Goal: Feedback & Contribution: Contribute content

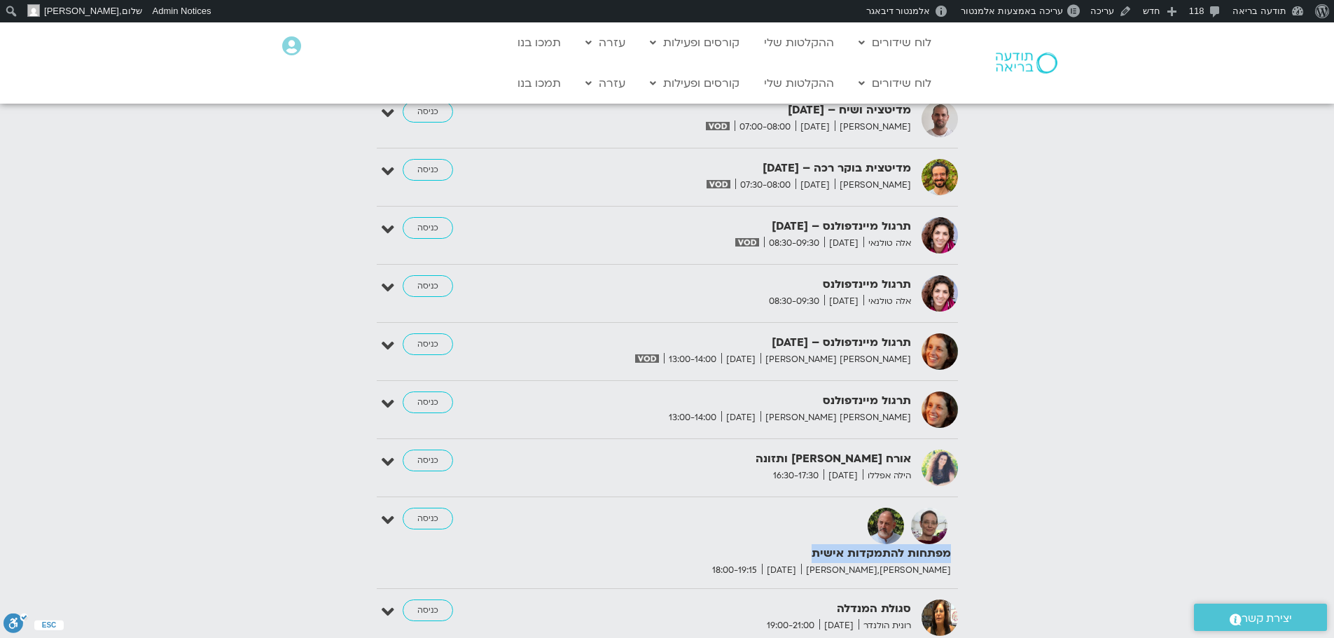
drag, startPoint x: 948, startPoint y: 520, endPoint x: 807, endPoint y: 514, distance: 140.9
click at [807, 544] on strong "מפתחות להתמקדות אישית" at bounding box center [779, 553] width 343 height 19
copy strong "מפתחות להתמקדות אישית"
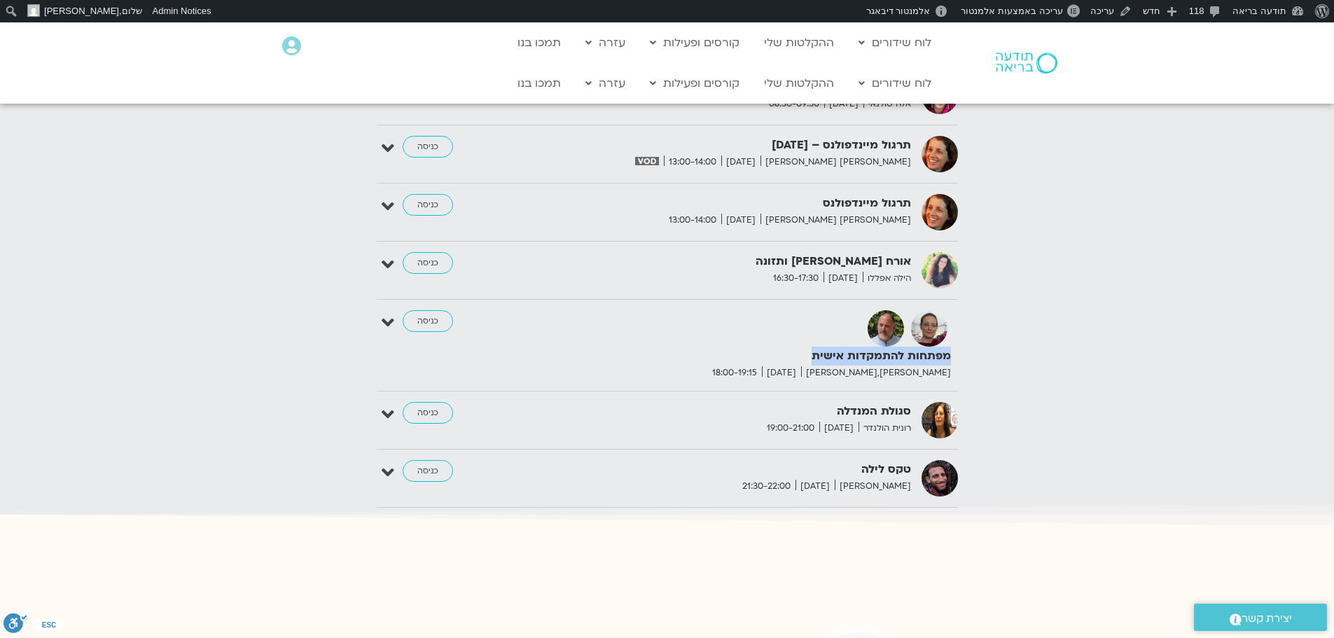
scroll to position [1961, 0]
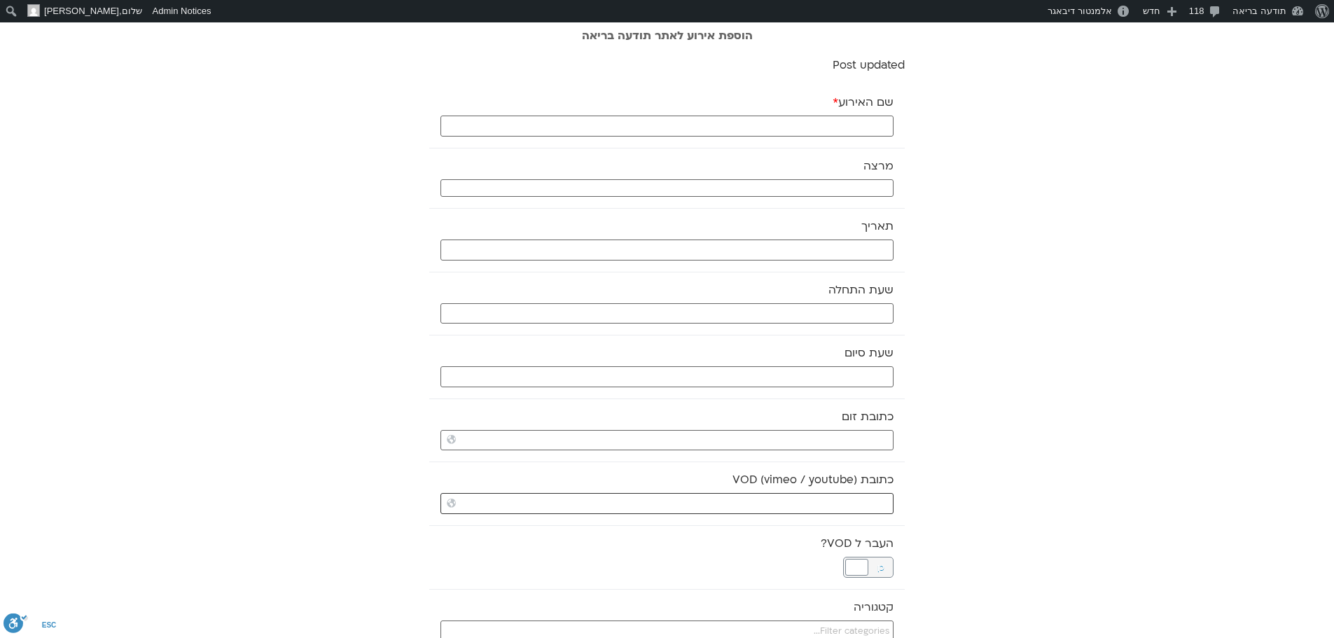
click at [830, 514] on input "כתובת VOD (vimeo / youtube)" at bounding box center [667, 503] width 453 height 21
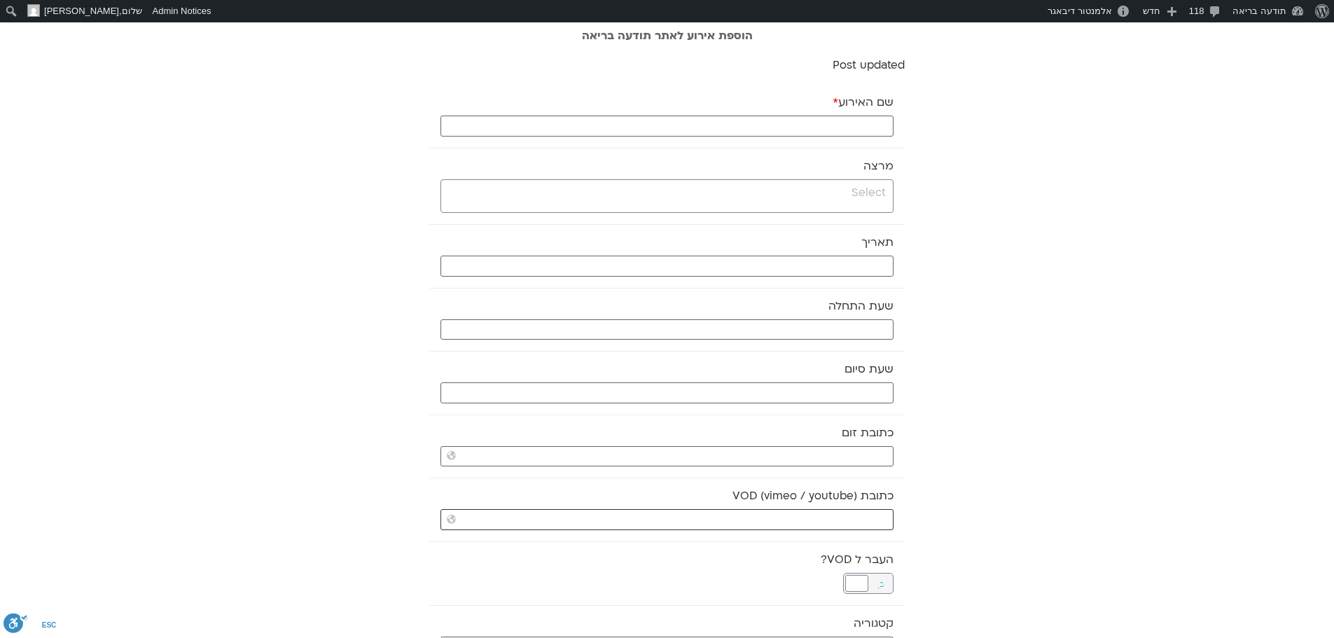
paste input "https://stream.mux.com/Z6CKu00RJ5IhvAF49iSRKlymcgKueS5JQSwdid9dELgw.m3u8"
type input "https://stream.mux.com/Z6CKu00RJ5IhvAF49iSRKlymcgKueS5JQSwdid9dELgw.m3u8"
click at [810, 120] on input "שם האירוע *" at bounding box center [667, 126] width 453 height 21
paste input "מפתחות להתמקדות אישית"
type input "מפתחות להתמקדות אישית - מפגש רביעי"
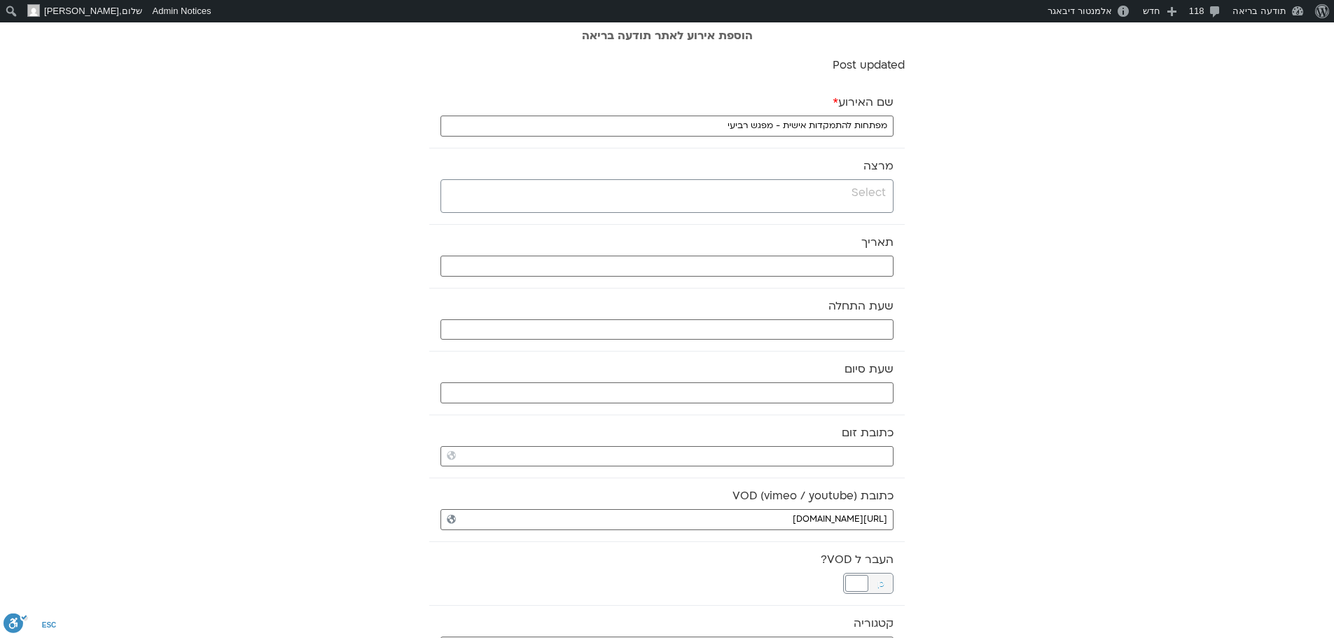
click at [850, 190] on input "search" at bounding box center [665, 193] width 441 height 18
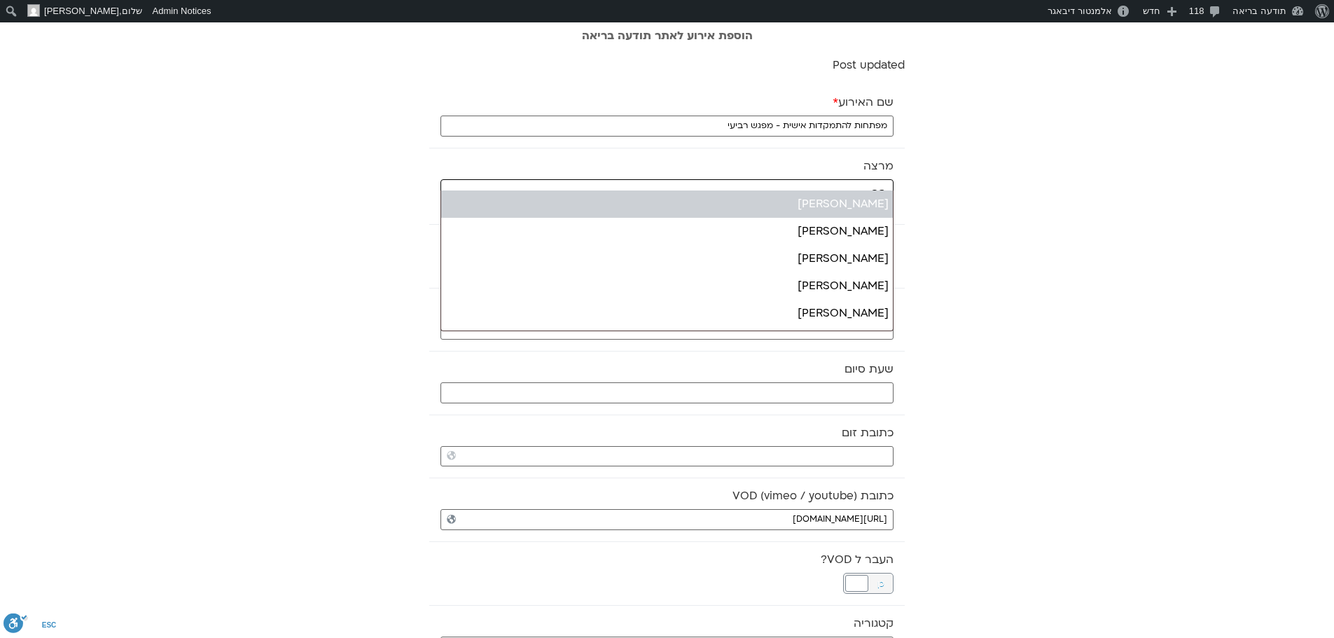
type input "בר"
select select "******"
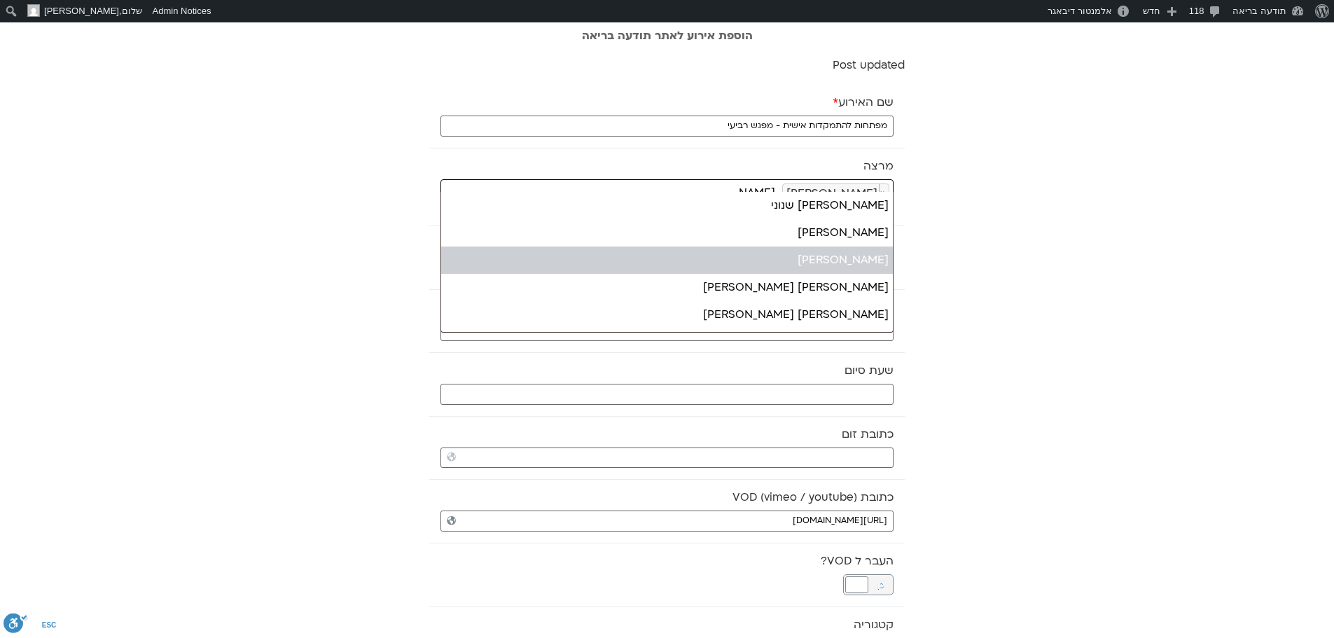
type input "דנה"
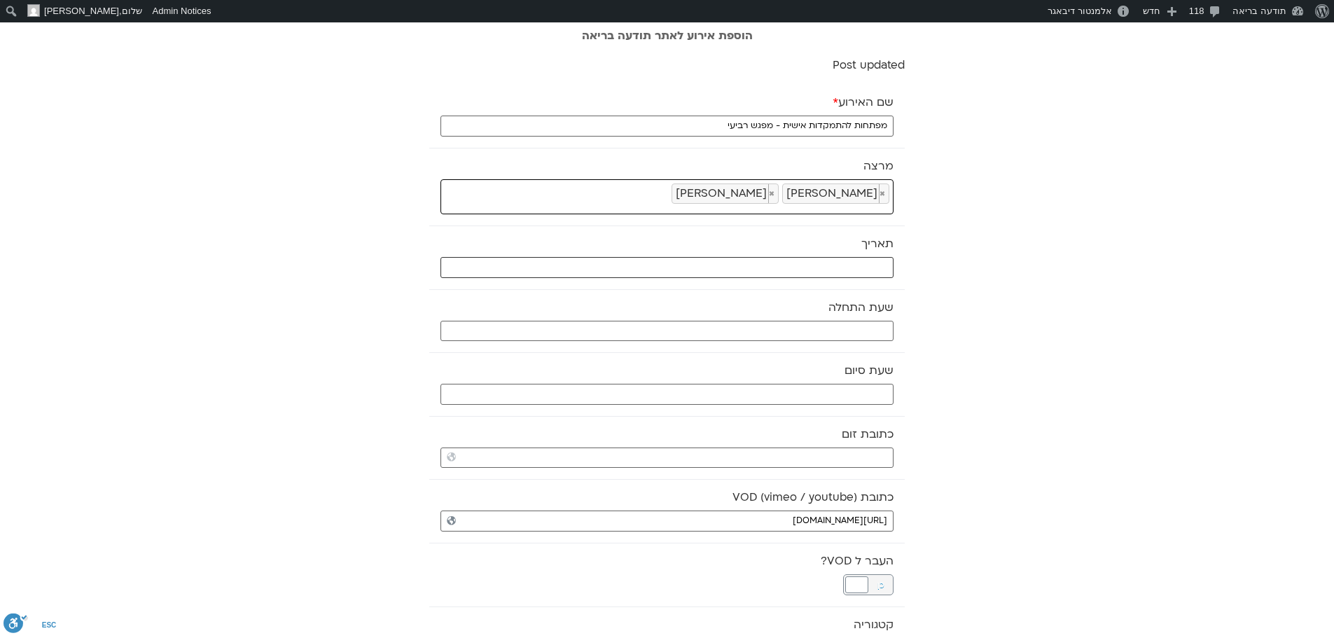
click at [832, 270] on input "text" at bounding box center [667, 267] width 453 height 21
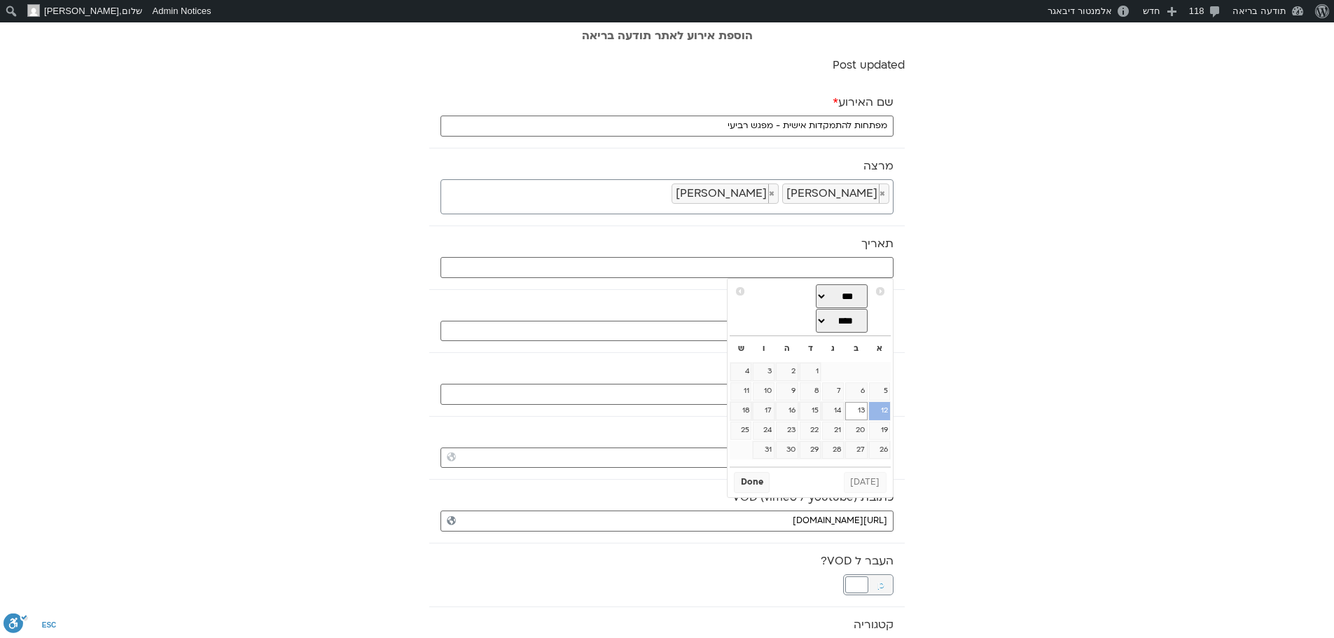
drag, startPoint x: 883, startPoint y: 409, endPoint x: 868, endPoint y: 409, distance: 14.7
click at [883, 409] on link "12" at bounding box center [879, 411] width 21 height 18
type input "[DATE]"
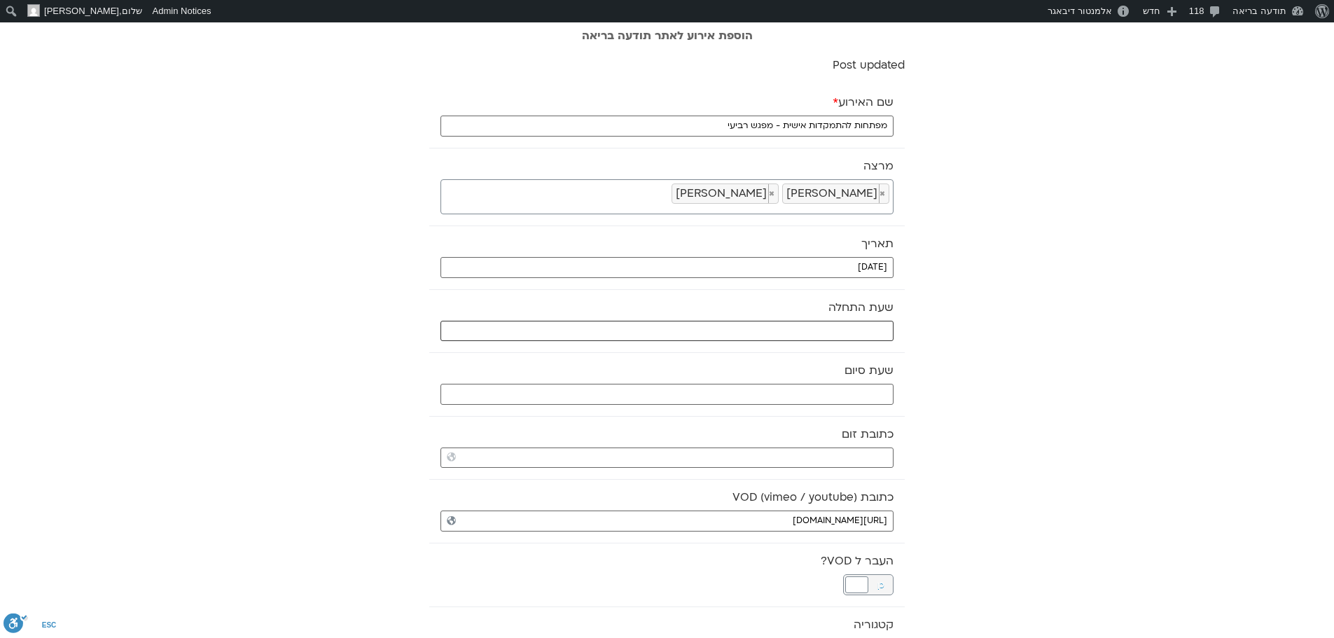
click at [886, 331] on input "text" at bounding box center [667, 331] width 453 height 21
click at [801, 381] on select "** ** ** ** ** ** ** ** ** ** ** ** ** ** ** ** ** ** ** ** ** ** ** **" at bounding box center [789, 381] width 46 height 24
type input "18:00"
select select "**"
click at [749, 414] on button "Select" at bounding box center [753, 415] width 39 height 21
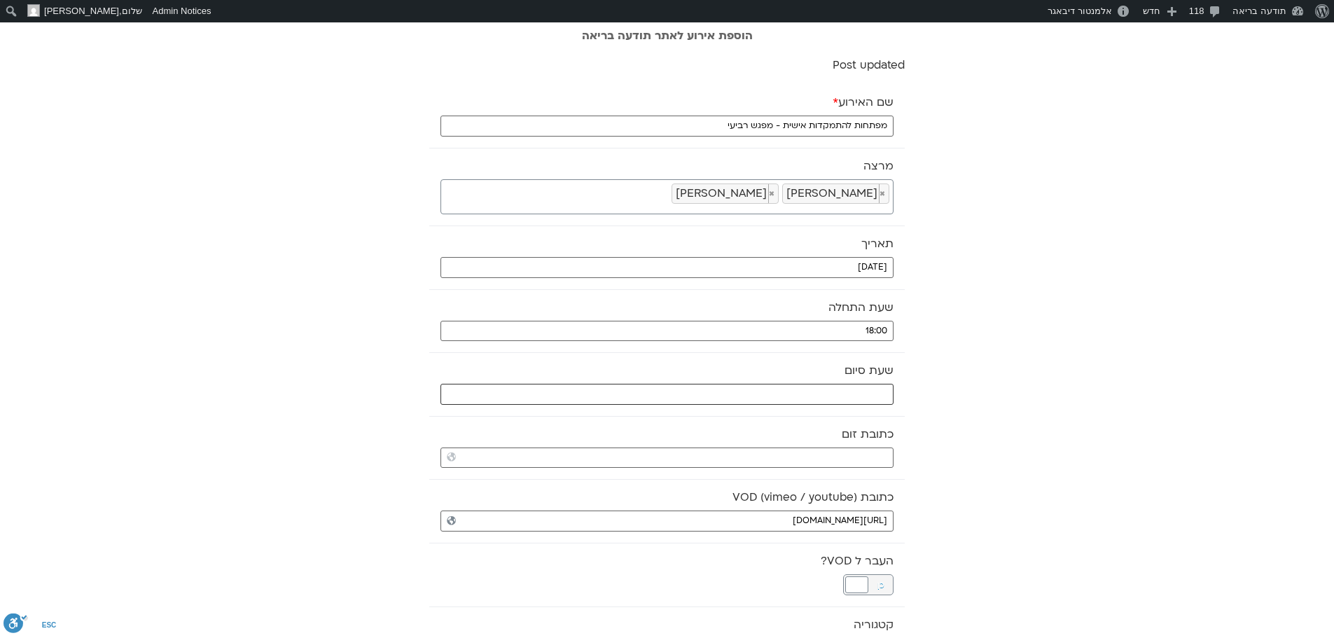
click at [770, 392] on input "text" at bounding box center [667, 394] width 453 height 21
click at [798, 447] on select "** ** ** ** ** ** ** ** ** ** ** ** ** ** ** ** ** ** ** ** ** ** ** **" at bounding box center [789, 444] width 46 height 24
type input "19:00"
select select "**"
click at [763, 480] on button "Select" at bounding box center [753, 479] width 39 height 21
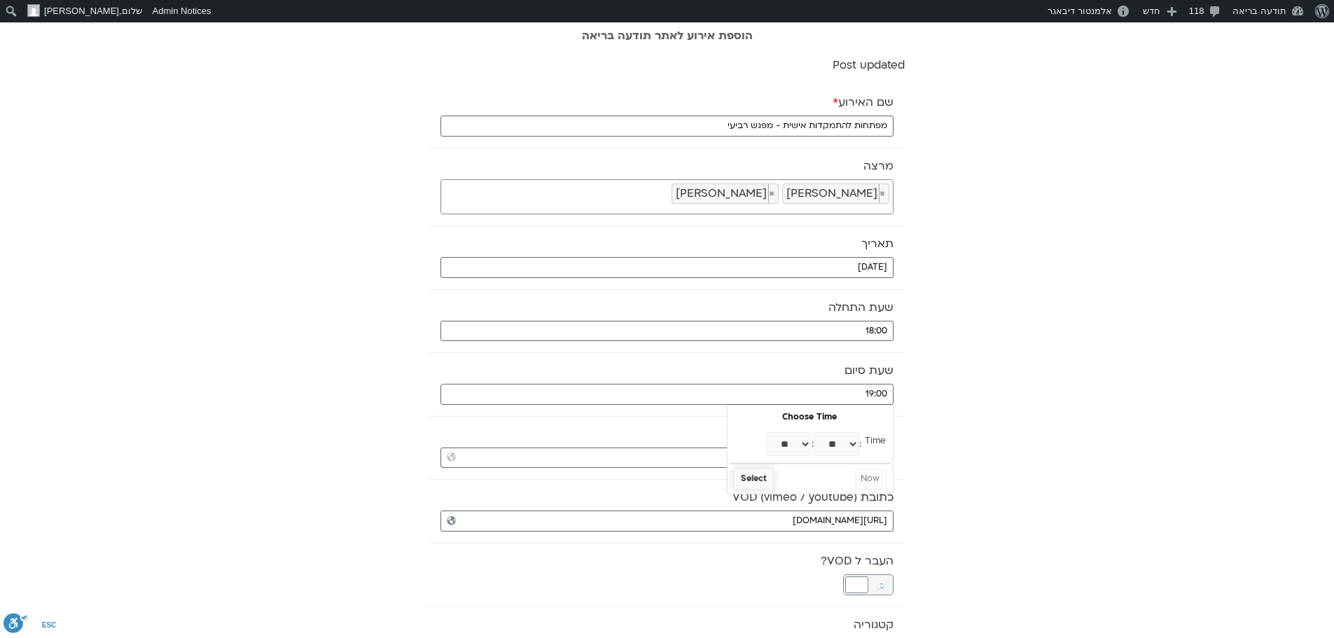
type input "19:15"
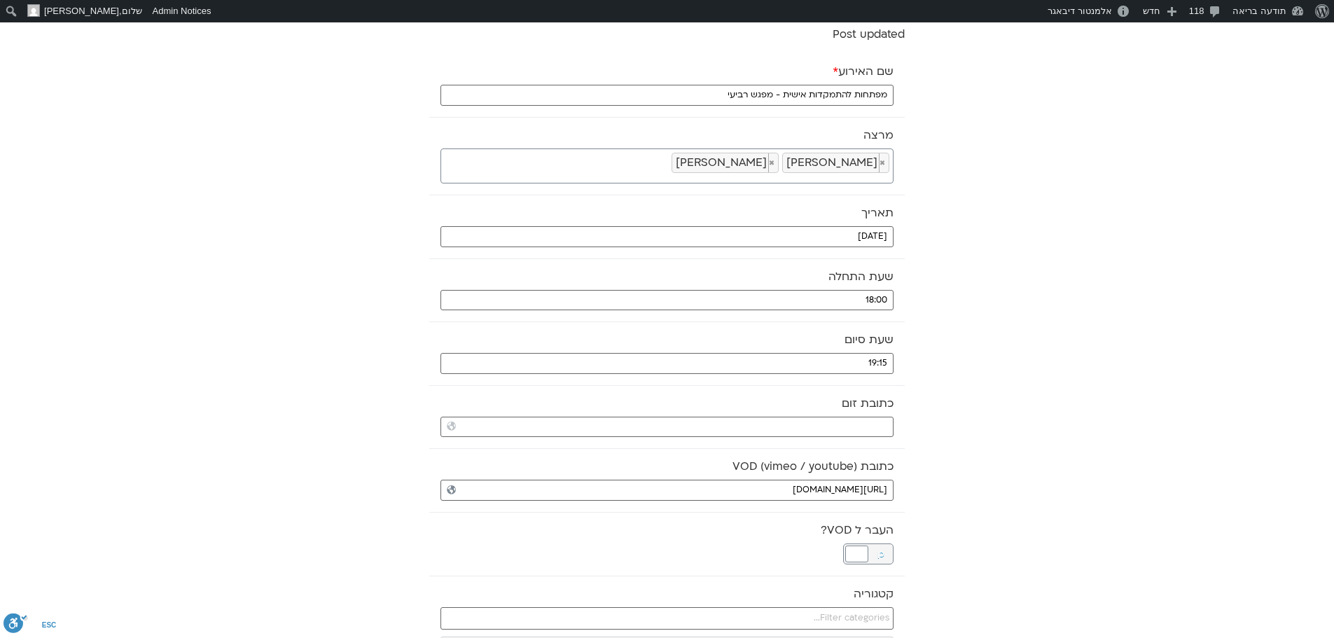
scroll to position [140, 0]
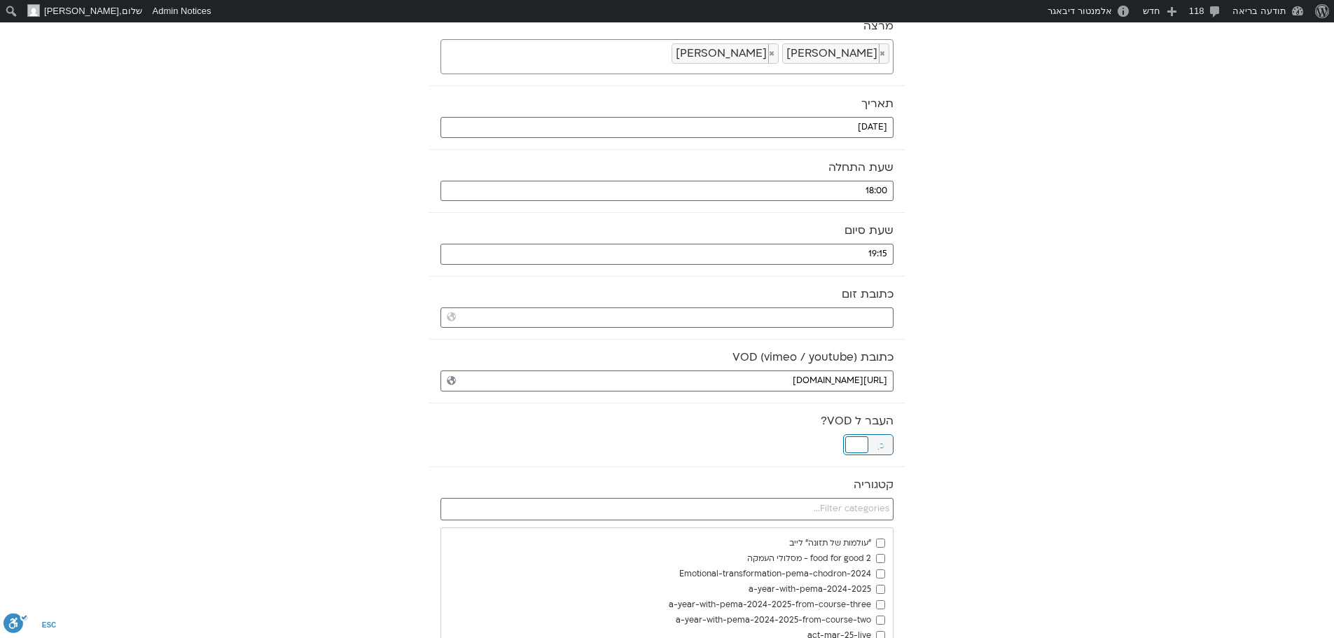
click at [866, 445] on div at bounding box center [856, 444] width 23 height 17
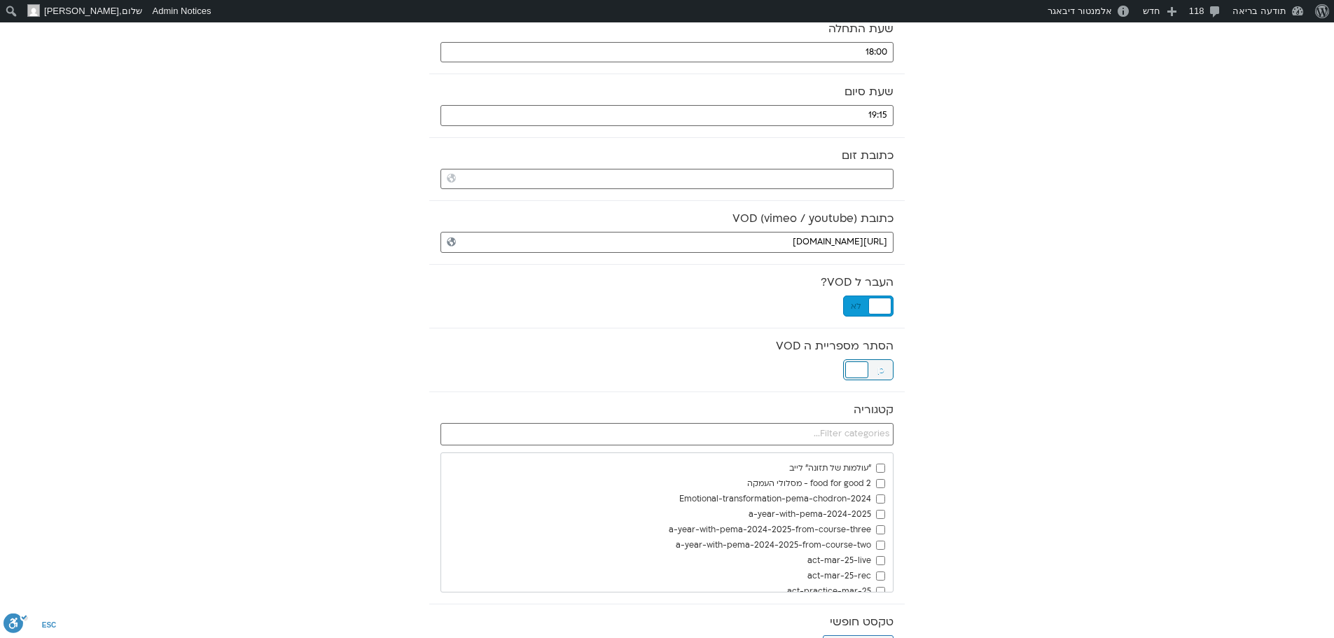
scroll to position [280, 0]
click at [857, 370] on div at bounding box center [856, 368] width 23 height 17
click at [853, 436] on input "text" at bounding box center [667, 433] width 453 height 22
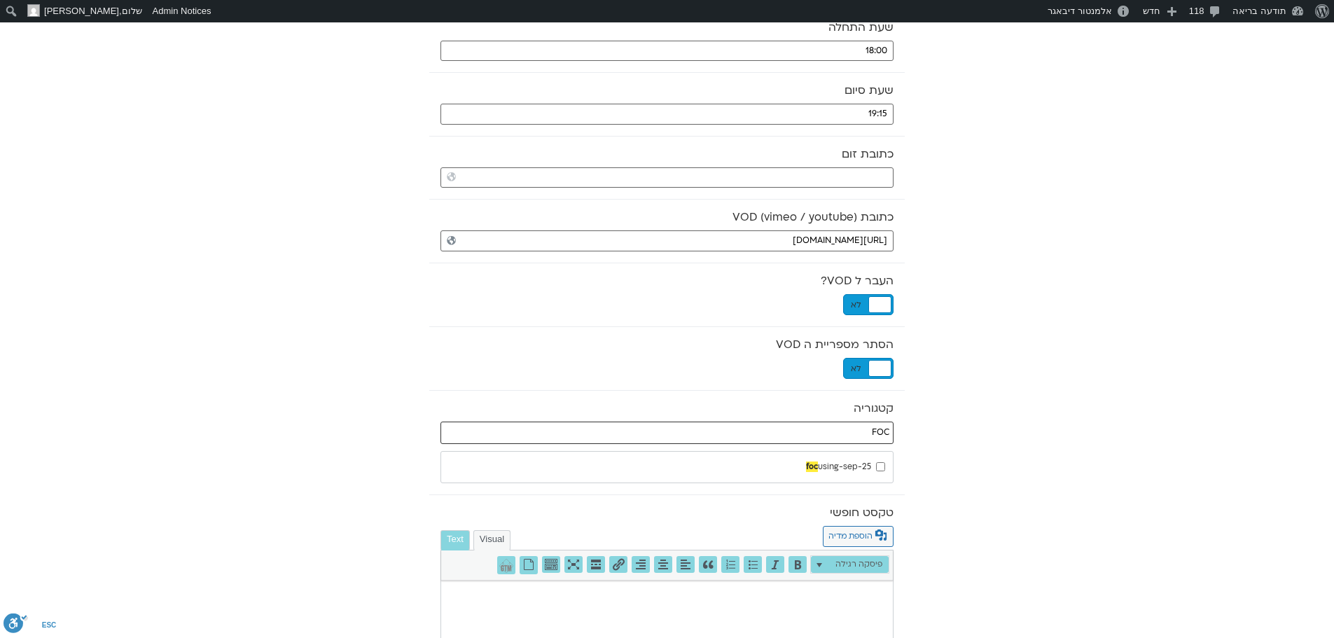
type input "FOC"
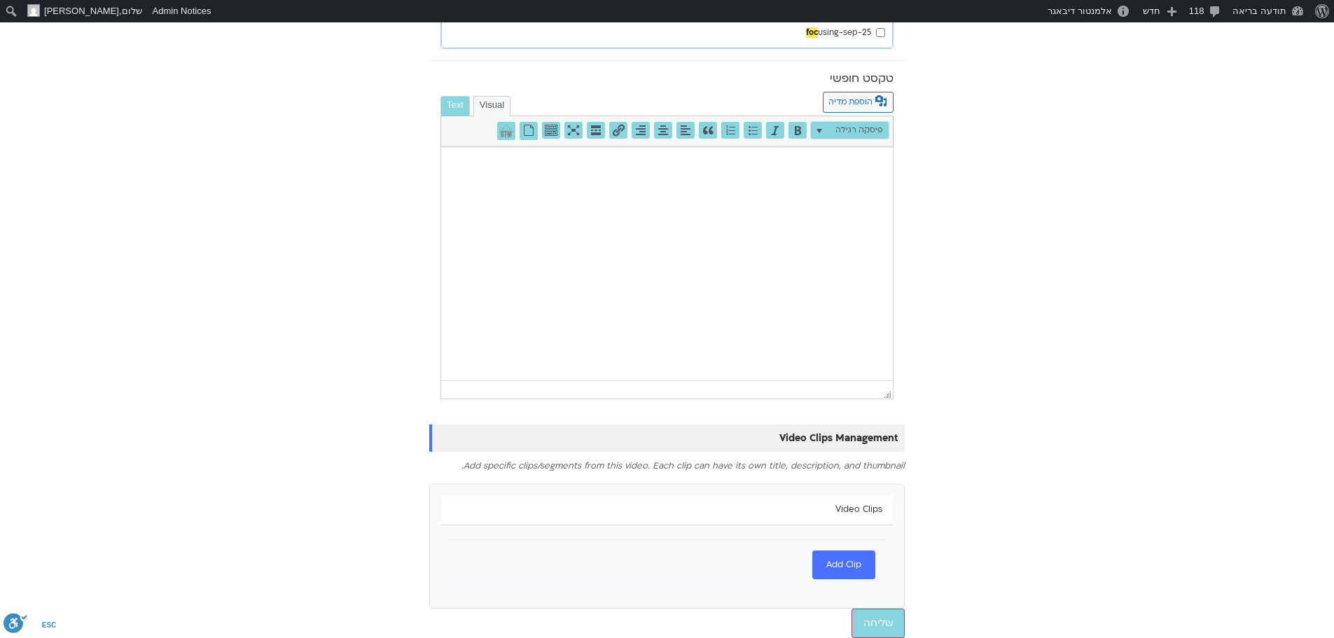
scroll to position [721, 0]
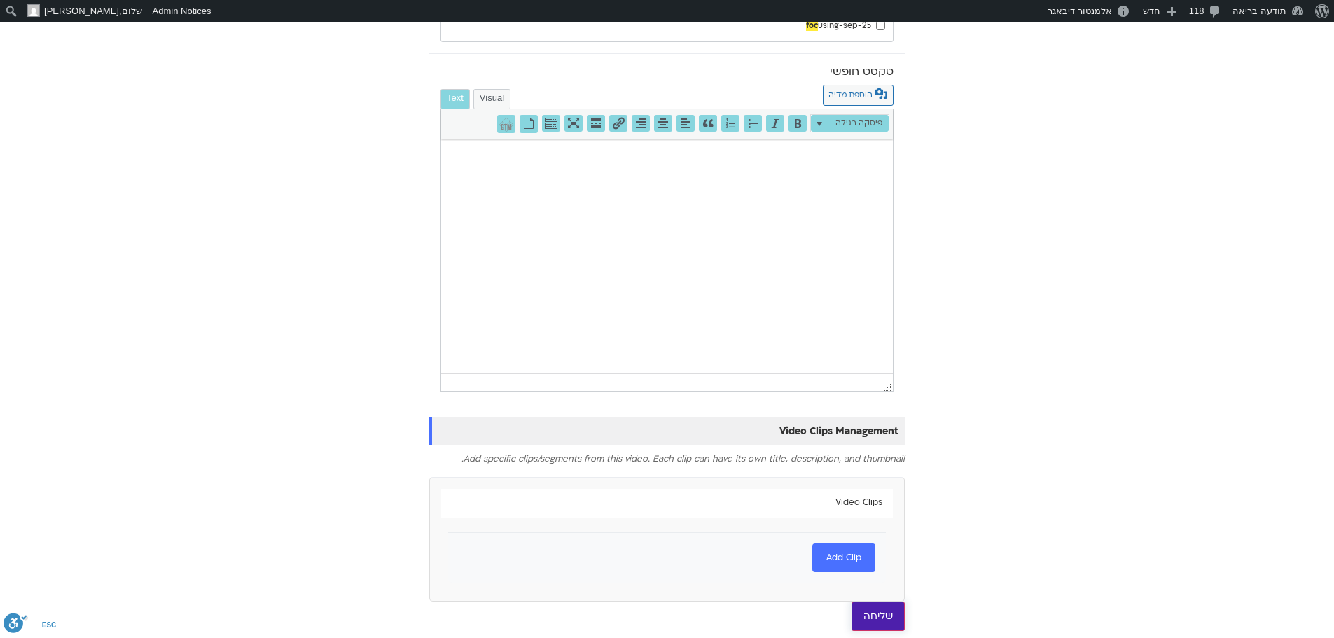
click at [896, 618] on input "שליחה" at bounding box center [878, 616] width 53 height 29
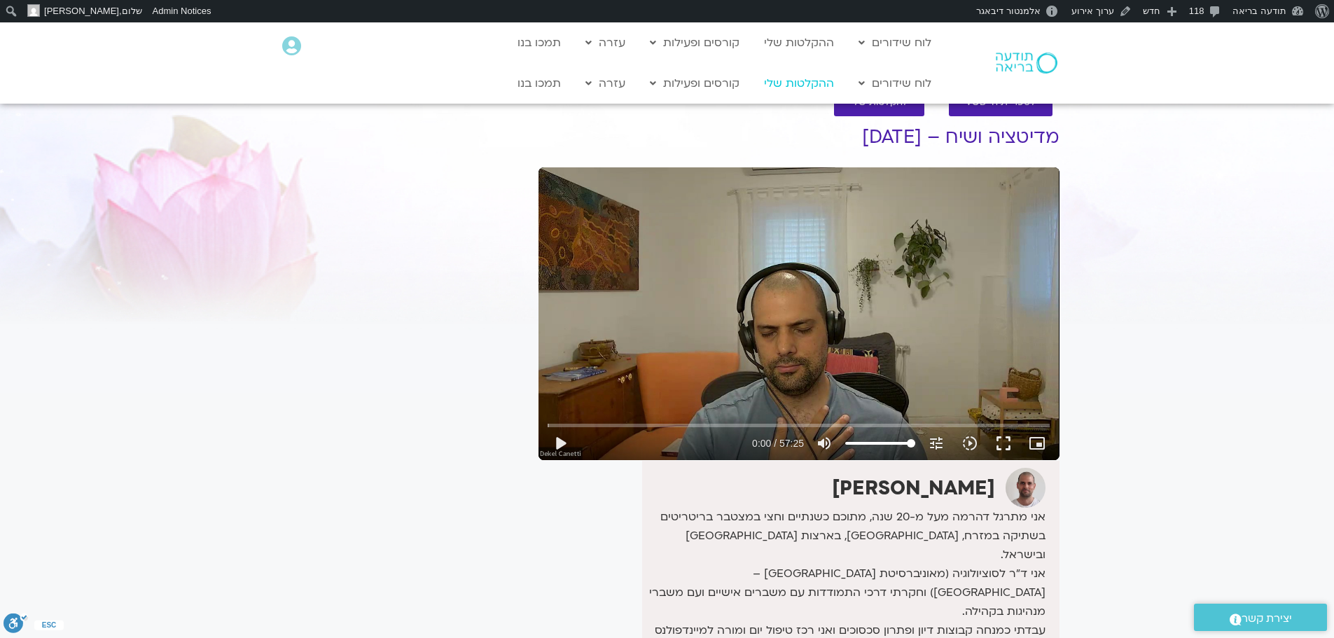
click at [796, 87] on link "ההקלטות שלי" at bounding box center [799, 83] width 84 height 27
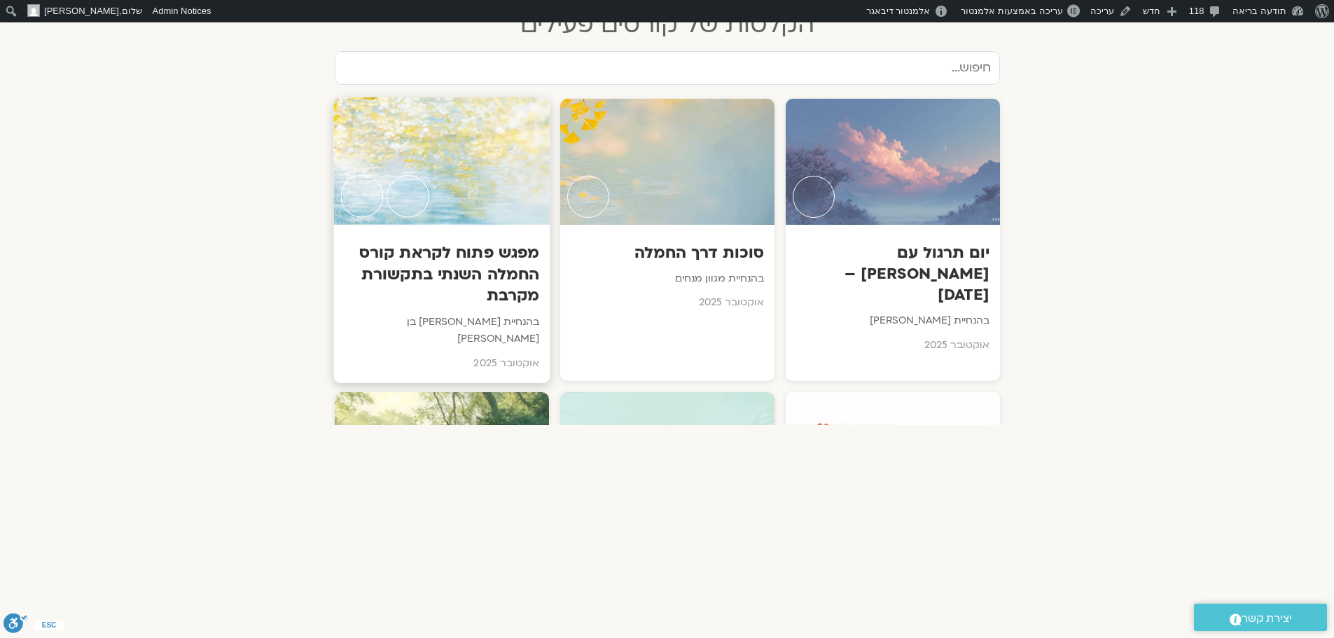
scroll to position [980, 0]
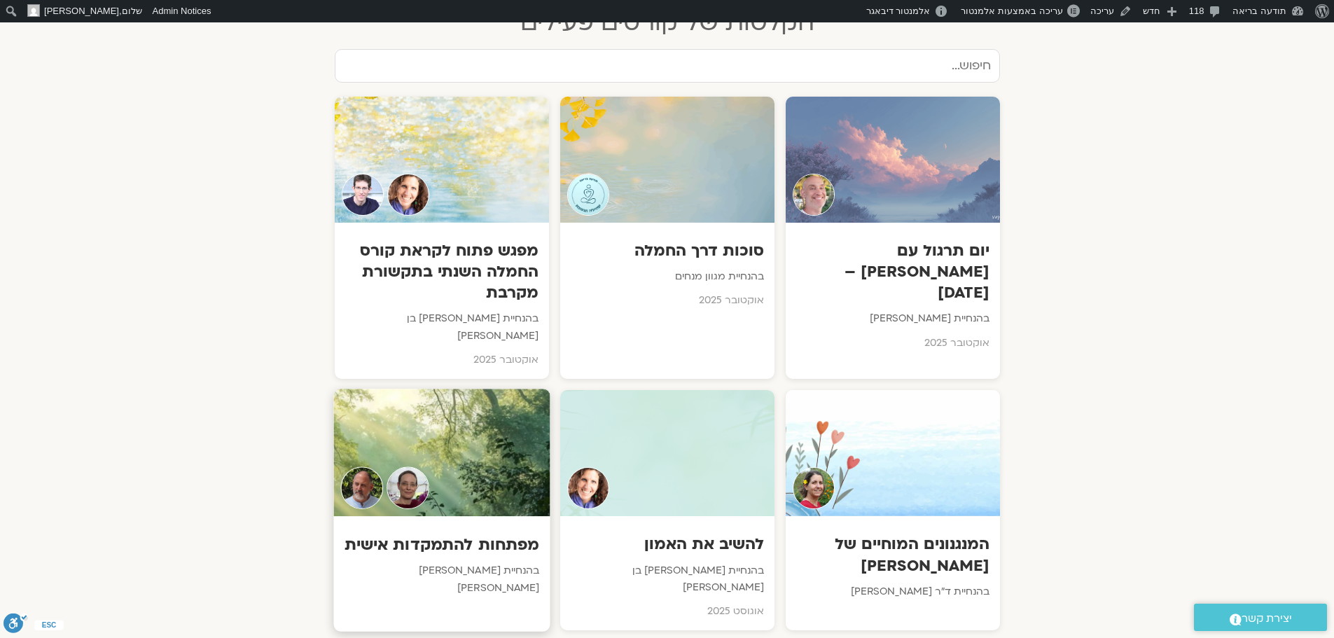
click at [443, 422] on div at bounding box center [441, 452] width 216 height 127
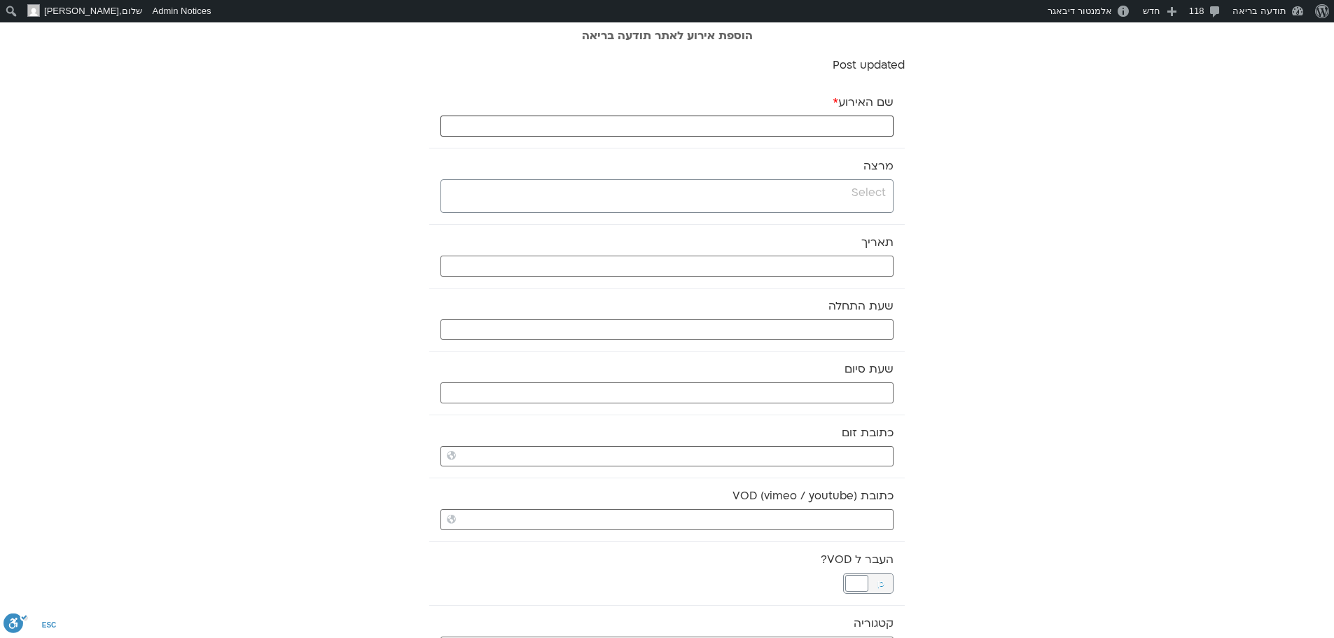
click at [861, 121] on input "שם האירוע *" at bounding box center [667, 126] width 453 height 21
paste input "מנדלה של מילות ברכה וחמלה"
type input "מנדלה של מילות ברכה וחמלה"
click at [853, 188] on input "search" at bounding box center [665, 193] width 441 height 18
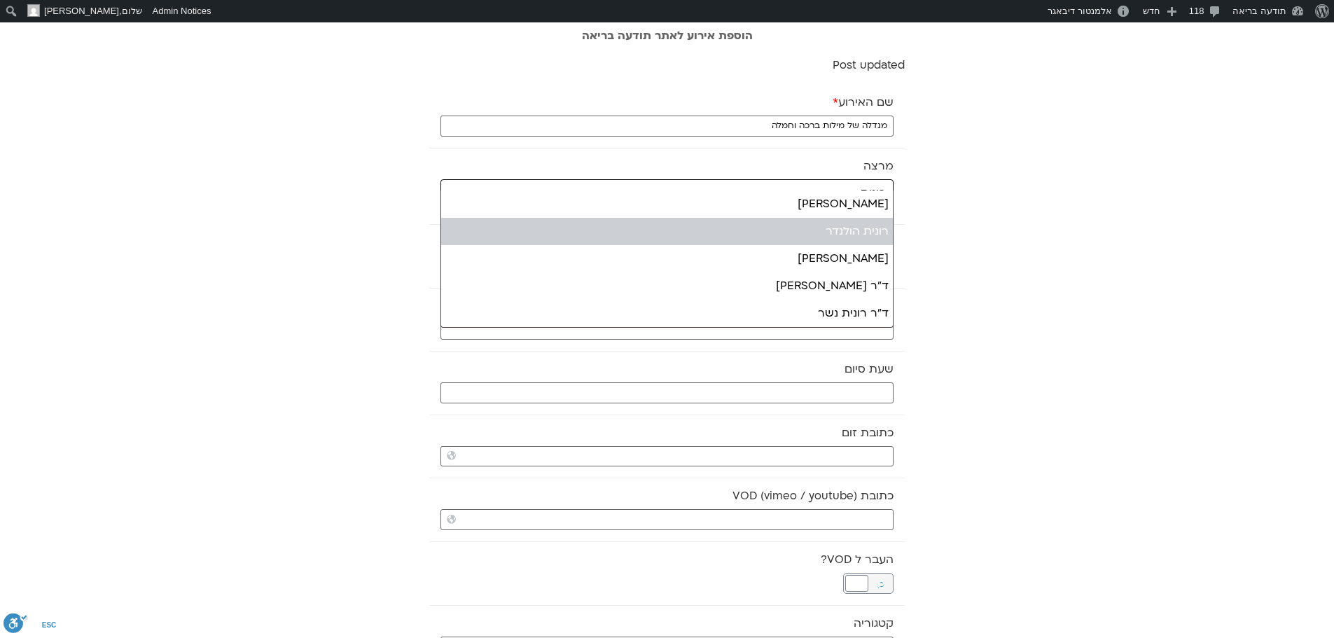
type input "רונית"
select select "*****"
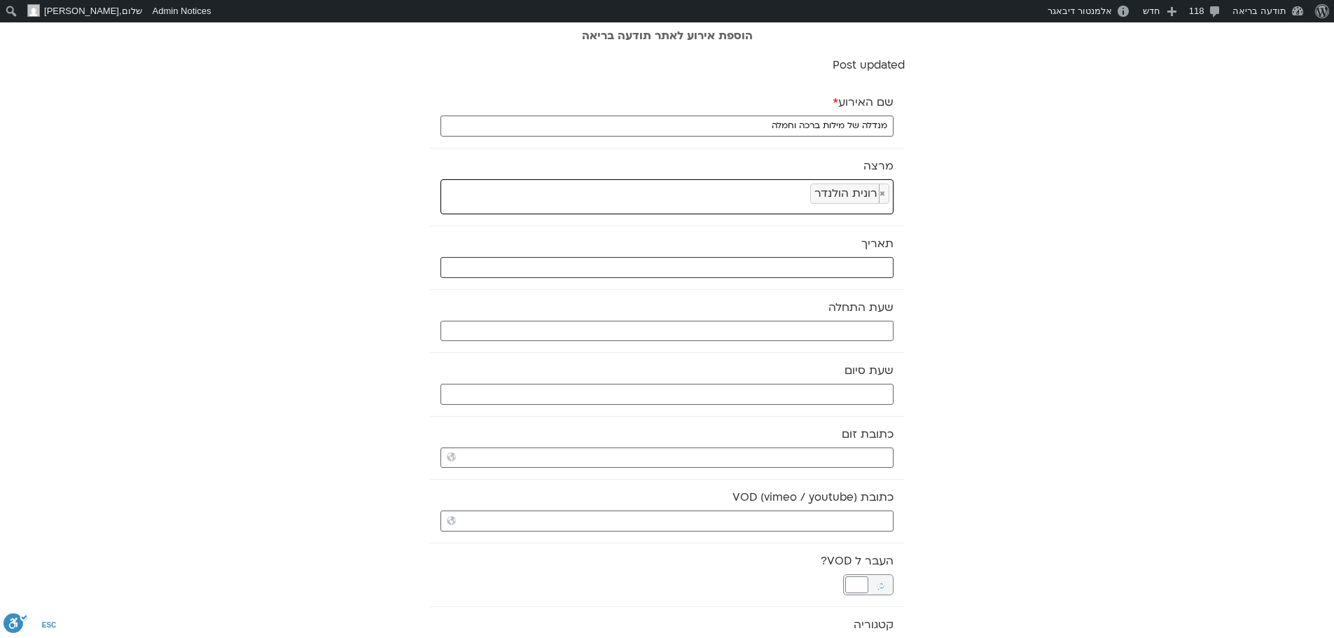
click at [820, 269] on input "text" at bounding box center [667, 267] width 453 height 21
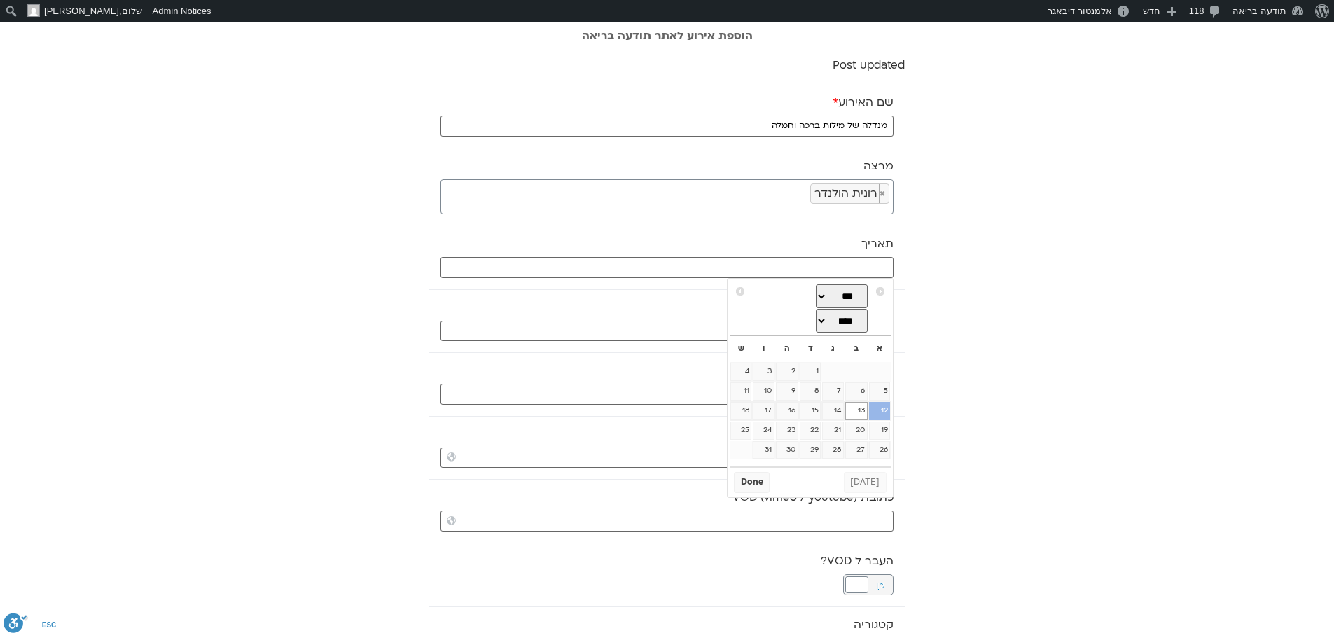
click at [881, 415] on link "12" at bounding box center [879, 411] width 21 height 18
type input "12/10/2025"
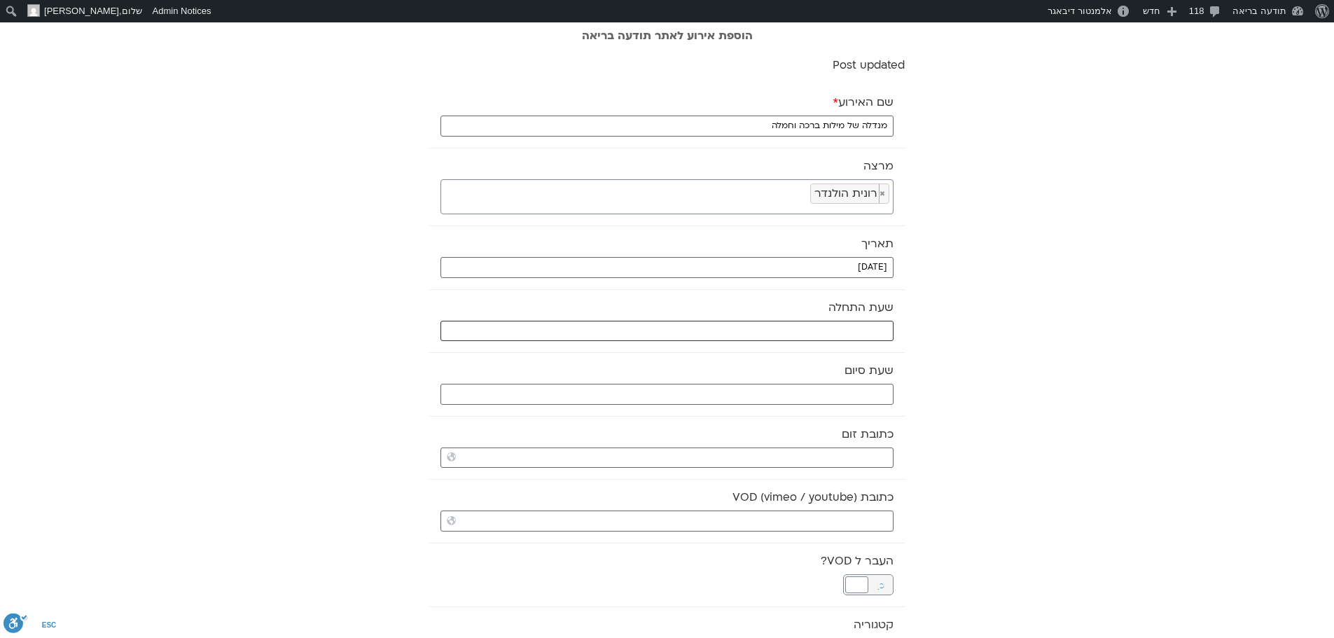
click at [866, 333] on input "text" at bounding box center [667, 331] width 453 height 21
click at [805, 384] on select "** ** ** ** ** ** ** ** ** ** ** ** ** ** ** ** ** ** ** ** ** ** ** **" at bounding box center [789, 381] width 46 height 24
type input "19:00"
select select "**"
click at [759, 412] on button "Select" at bounding box center [753, 415] width 39 height 21
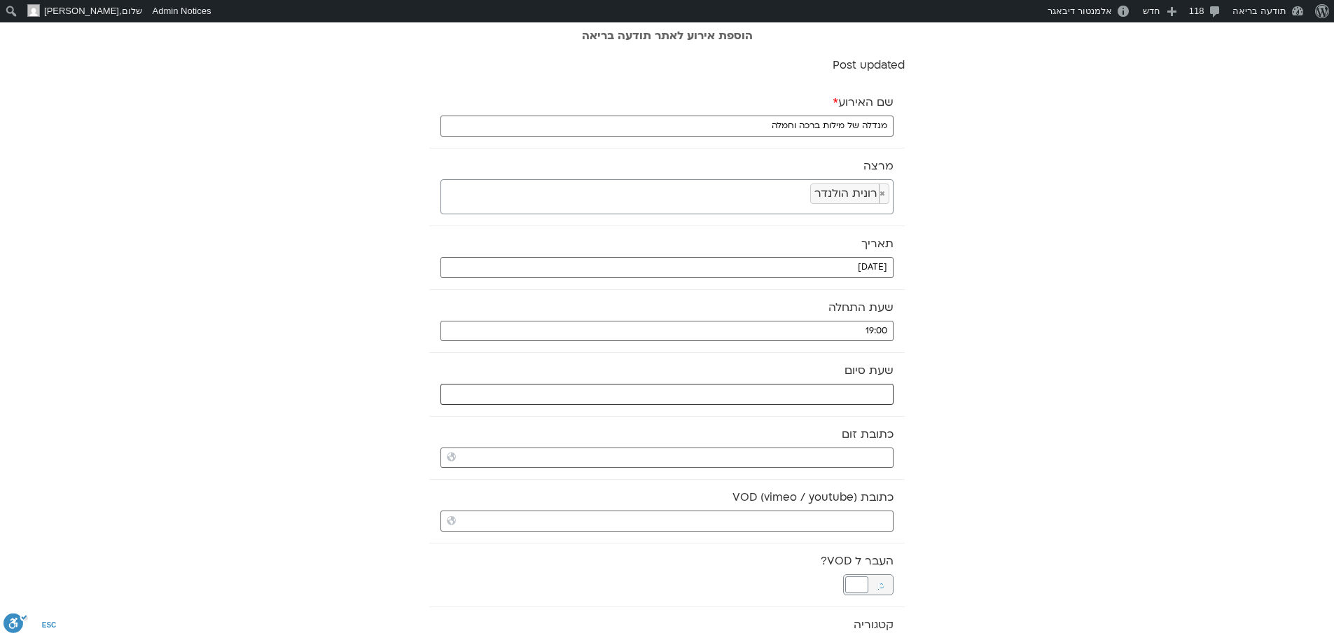
click at [770, 389] on input "text" at bounding box center [667, 394] width 453 height 21
click at [799, 443] on select "** ** ** ** ** ** ** ** ** ** ** ** ** ** ** ** ** ** ** ** ** ** ** **" at bounding box center [789, 444] width 46 height 24
type input "20:00"
select select "**"
drag, startPoint x: 754, startPoint y: 478, endPoint x: 898, endPoint y: 445, distance: 147.3
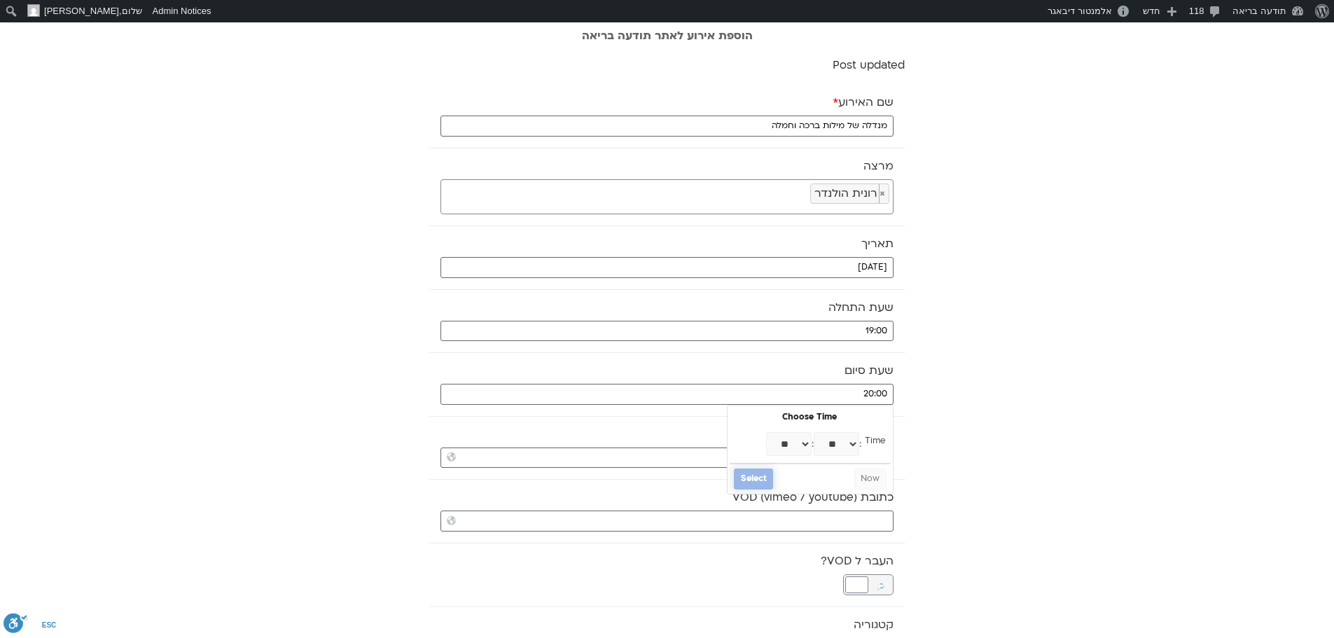
click at [757, 477] on button "Select" at bounding box center [753, 479] width 39 height 21
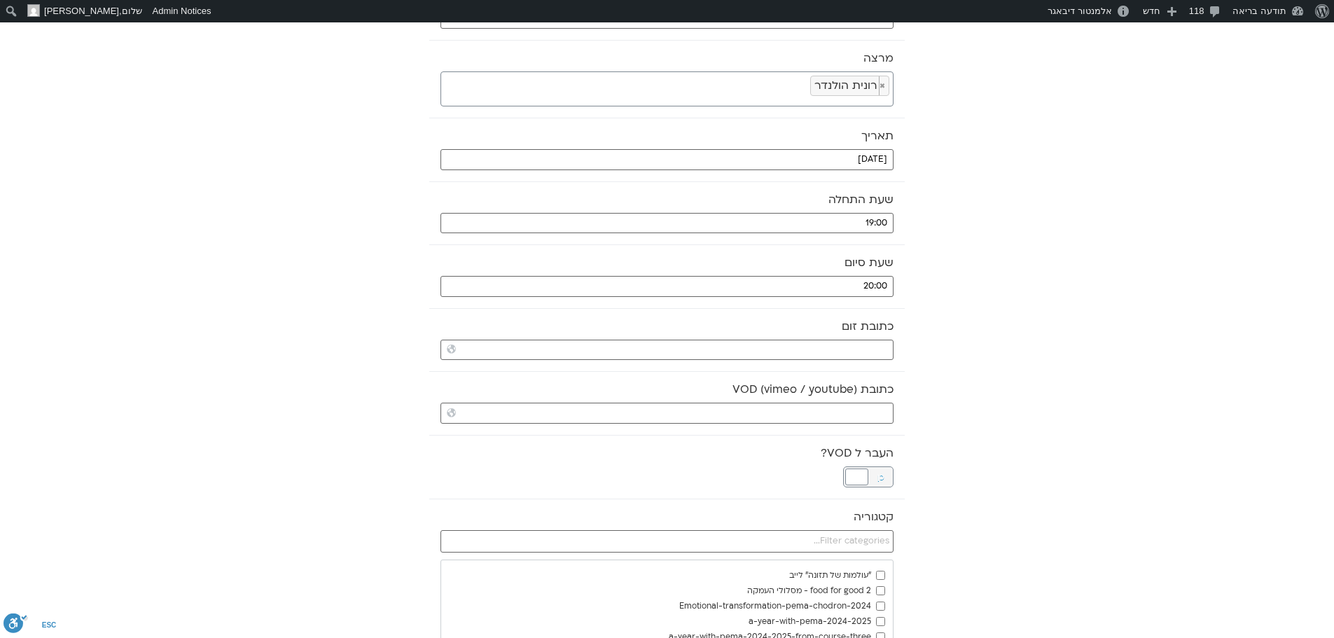
scroll to position [140, 0]
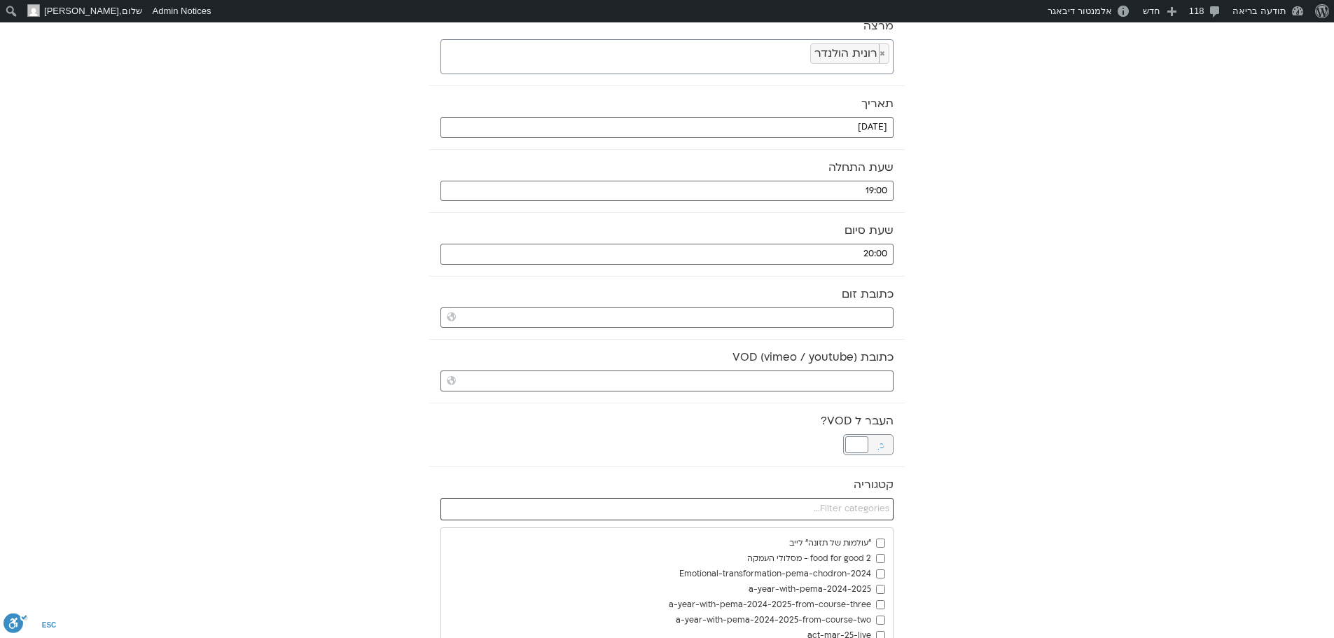
click at [821, 508] on input "text" at bounding box center [667, 509] width 453 height 22
click at [851, 378] on input "כתובת VOD (vimeo / youtube)" at bounding box center [667, 380] width 453 height 21
paste input "https://stream.mux.com/wfTjjsEIDNOOXJfCgmjT01jdZBHcaN7DnNkNNDkvUSPw.m3u8"
type input "https://stream.mux.com/wfTjjsEIDNOOXJfCgmjT01jdZBHcaN7DnNkNNDkvUSPw.m3u8"
click at [851, 441] on div at bounding box center [856, 444] width 23 height 17
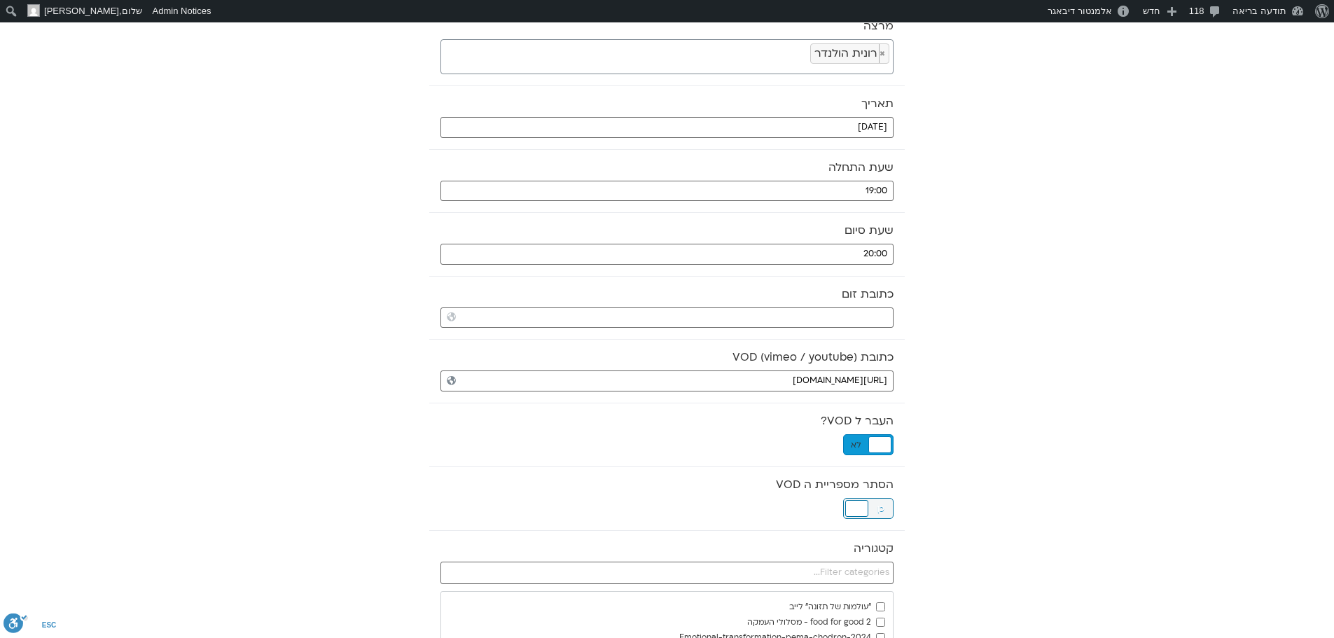
click at [864, 503] on div at bounding box center [856, 508] width 23 height 17
click at [873, 571] on input "text" at bounding box center [667, 573] width 453 height 22
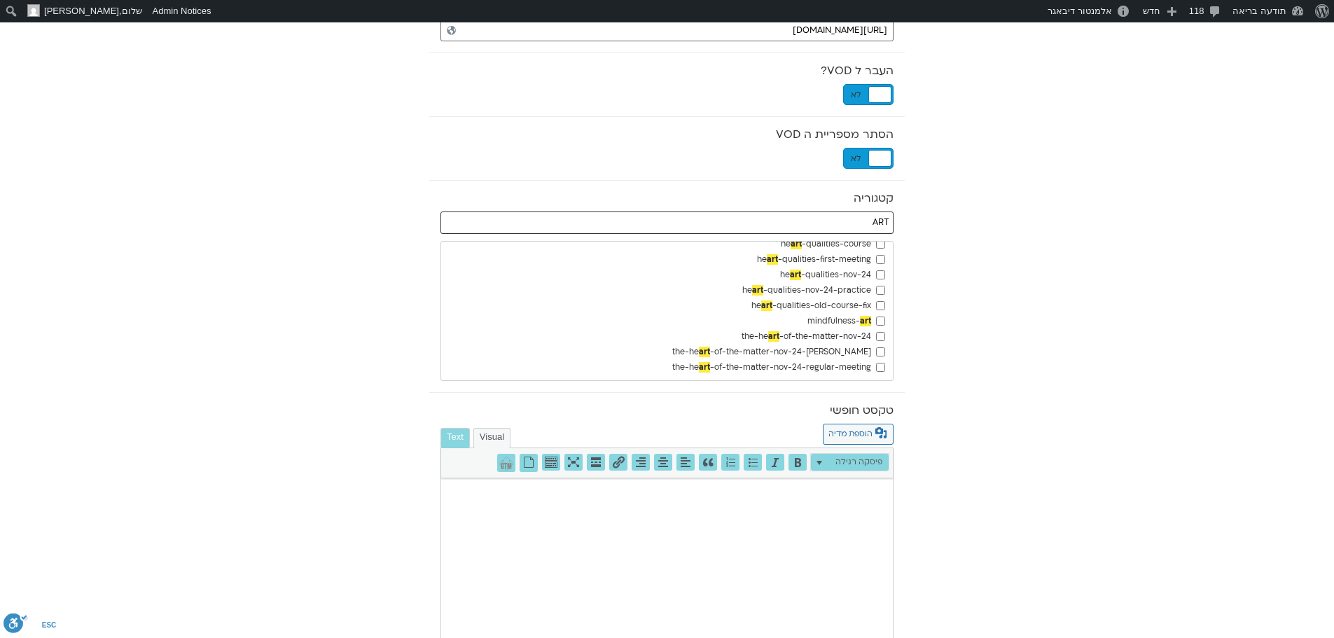
scroll to position [200, 0]
type input "ART"
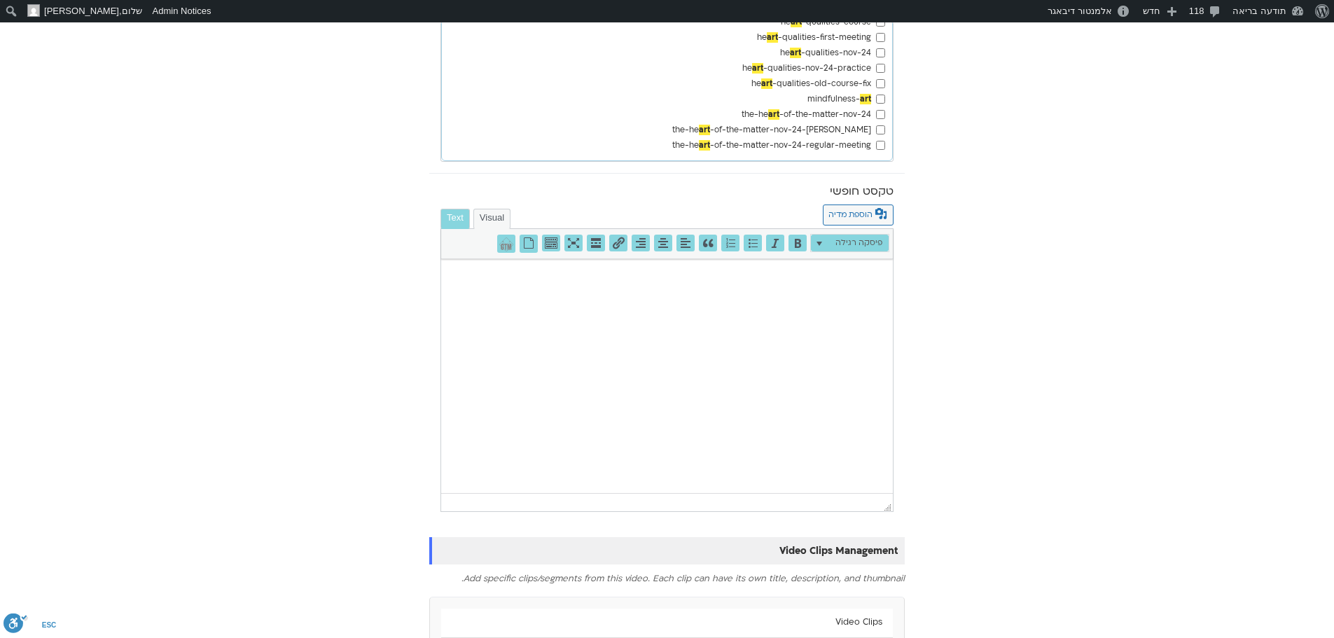
scroll to position [829, 0]
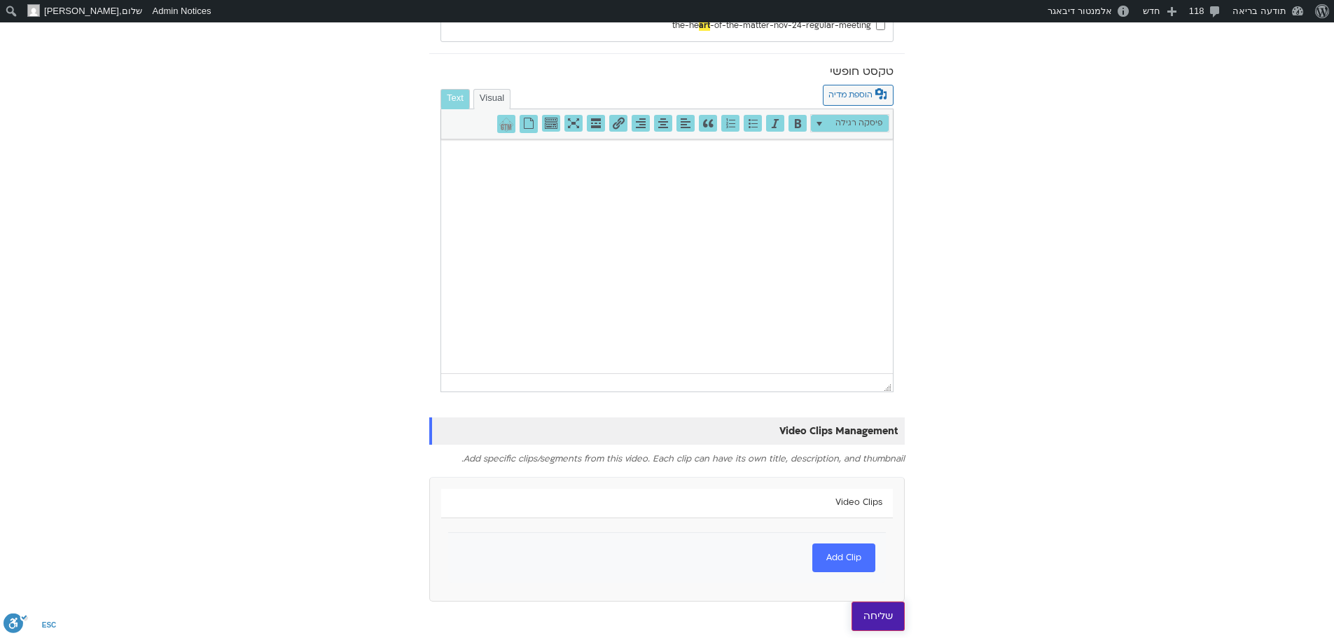
click at [891, 619] on input "שליחה" at bounding box center [878, 616] width 53 height 29
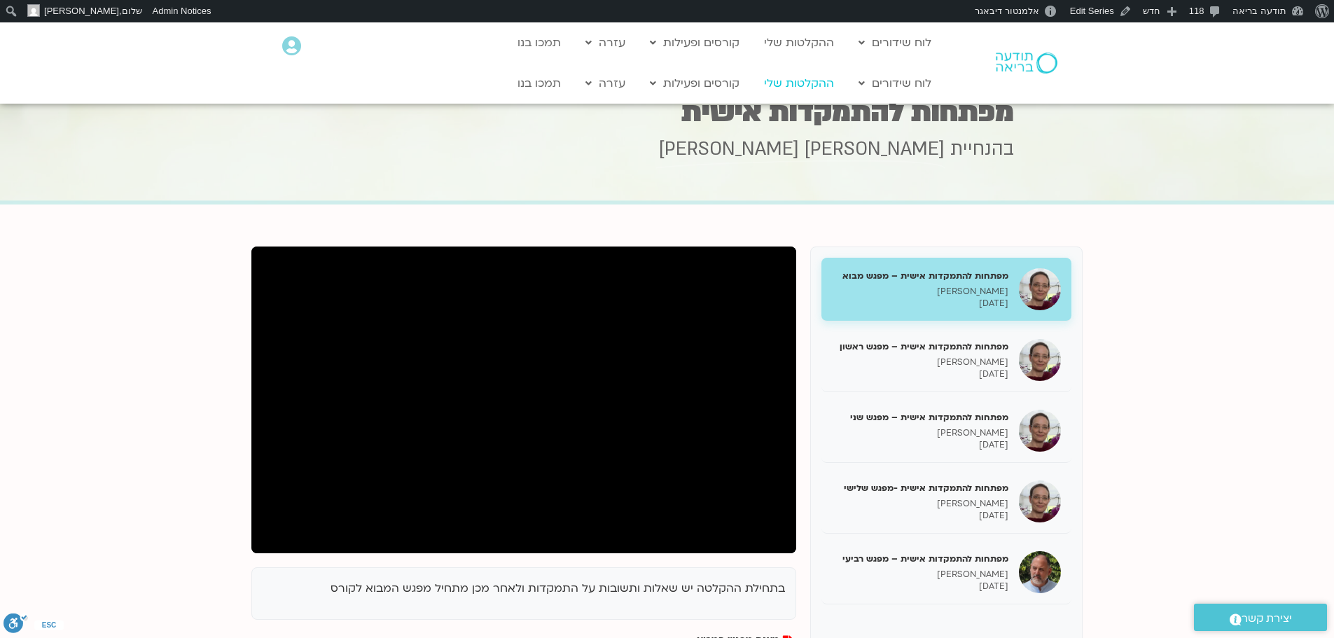
click at [800, 82] on link "ההקלטות שלי" at bounding box center [799, 83] width 84 height 27
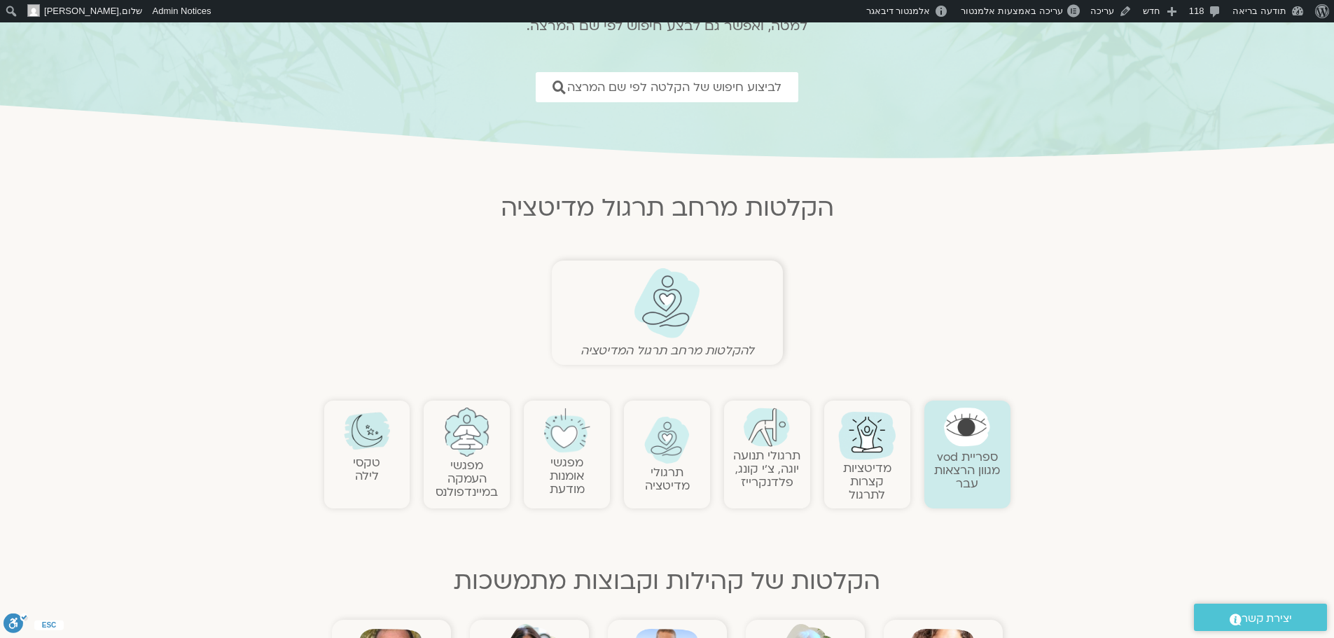
scroll to position [210, 0]
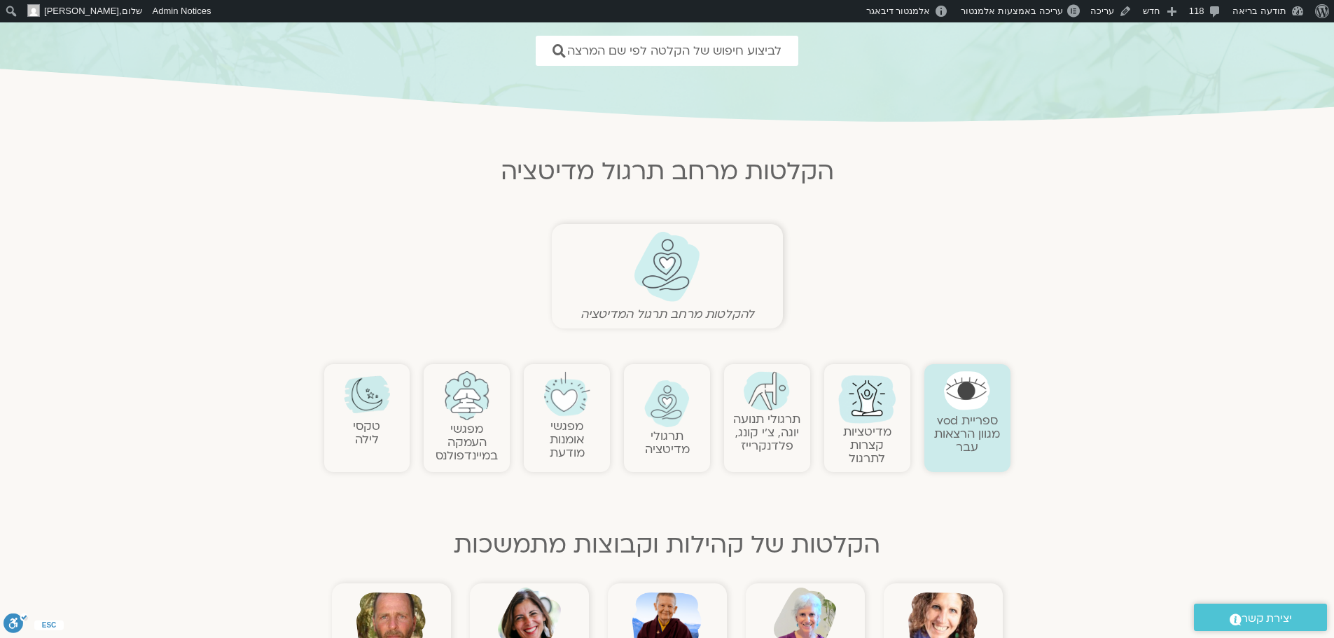
click at [571, 403] on img at bounding box center [567, 394] width 46 height 46
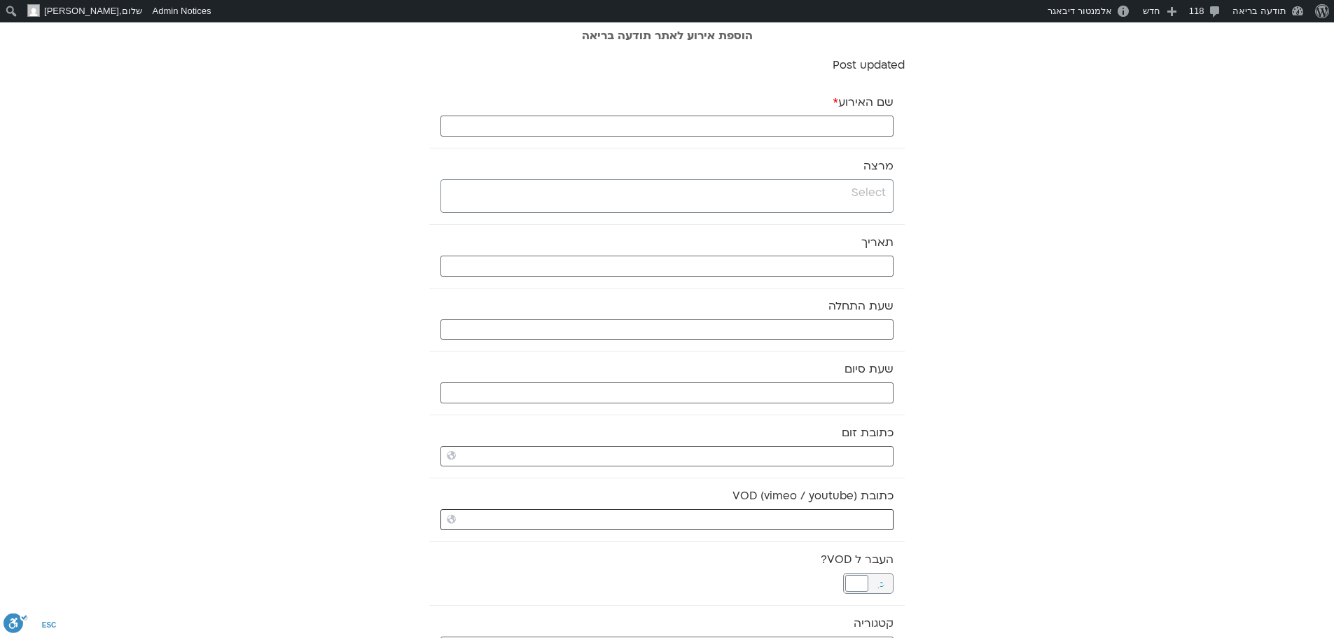
click at [867, 524] on input "כתובת VOD (vimeo / youtube)" at bounding box center [667, 519] width 453 height 21
paste input "https://stream.mux.com/uBhGZ8gGYRGsseEddkAJcikqisx02mrCVw6ZcIaHs2ls.m3u8"
drag, startPoint x: 867, startPoint y: 524, endPoint x: 881, endPoint y: 243, distance: 281.2
type input "https://stream.mux.com/uBhGZ8gGYRGsseEddkAJcikqisx02mrCVw6ZcIaHs2ls.m3u8"
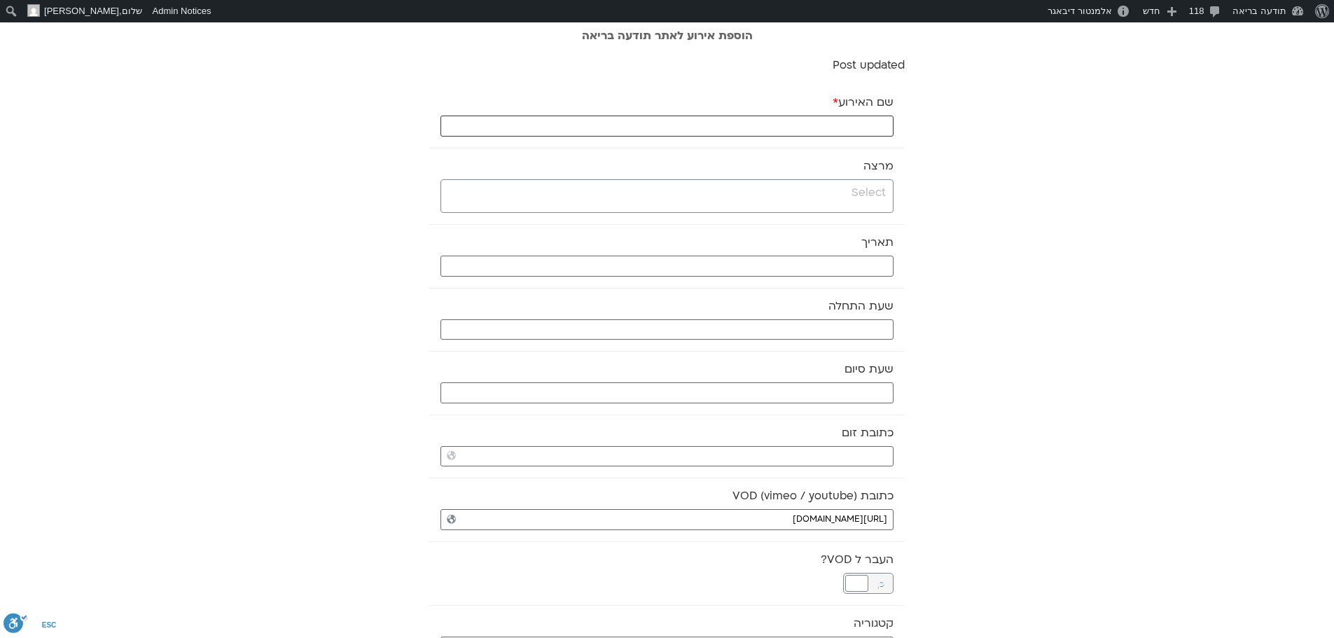
click at [872, 126] on input "שם האירוע *" at bounding box center [667, 126] width 453 height 21
type input "טקס לילה 12.10.25"
click at [838, 197] on input "search" at bounding box center [665, 193] width 441 height 18
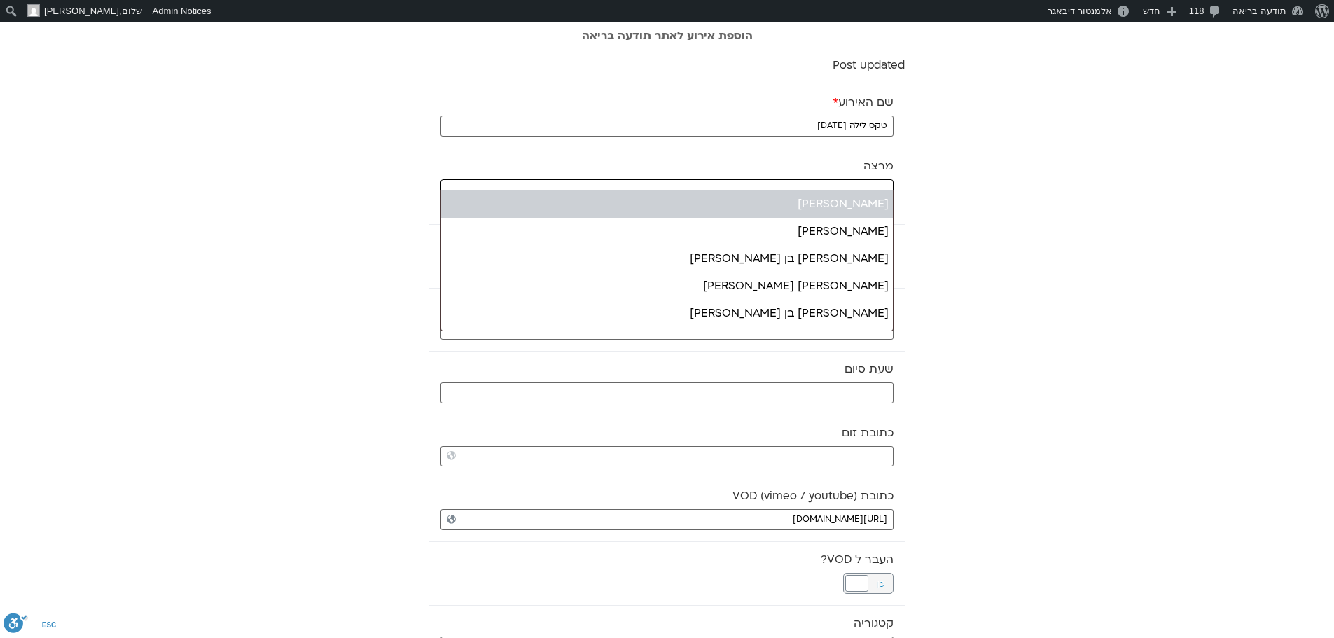
type input "בן"
select select "******"
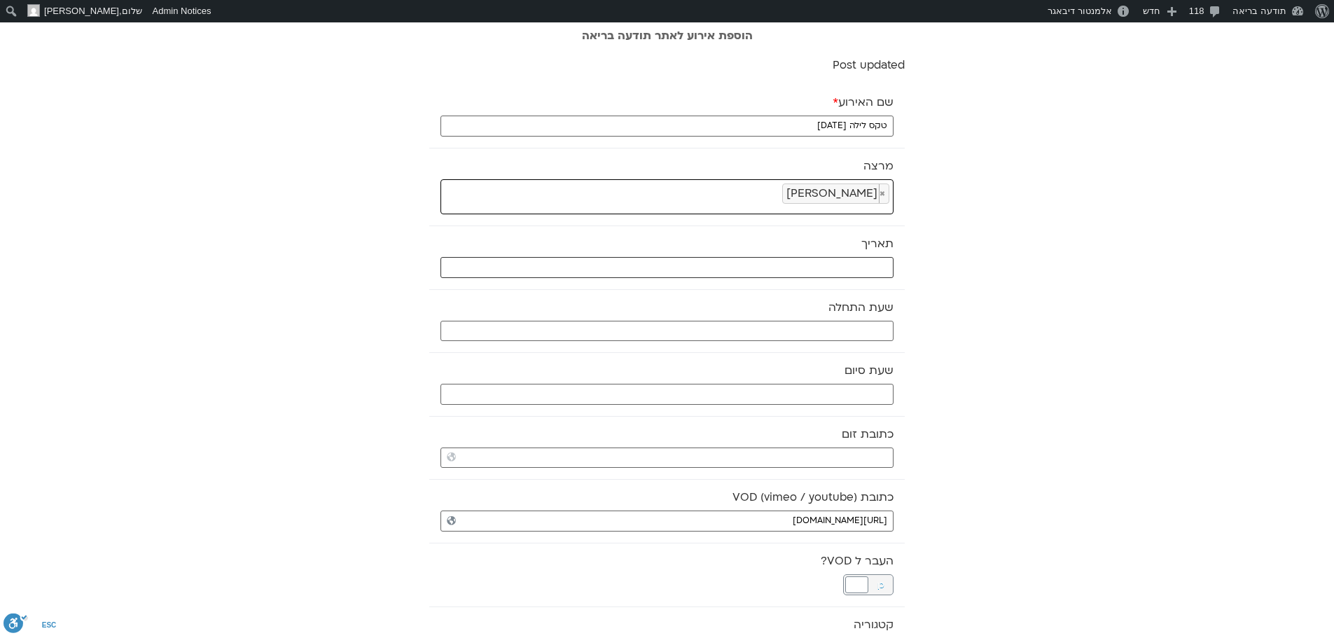
click at [826, 263] on input "text" at bounding box center [667, 267] width 453 height 21
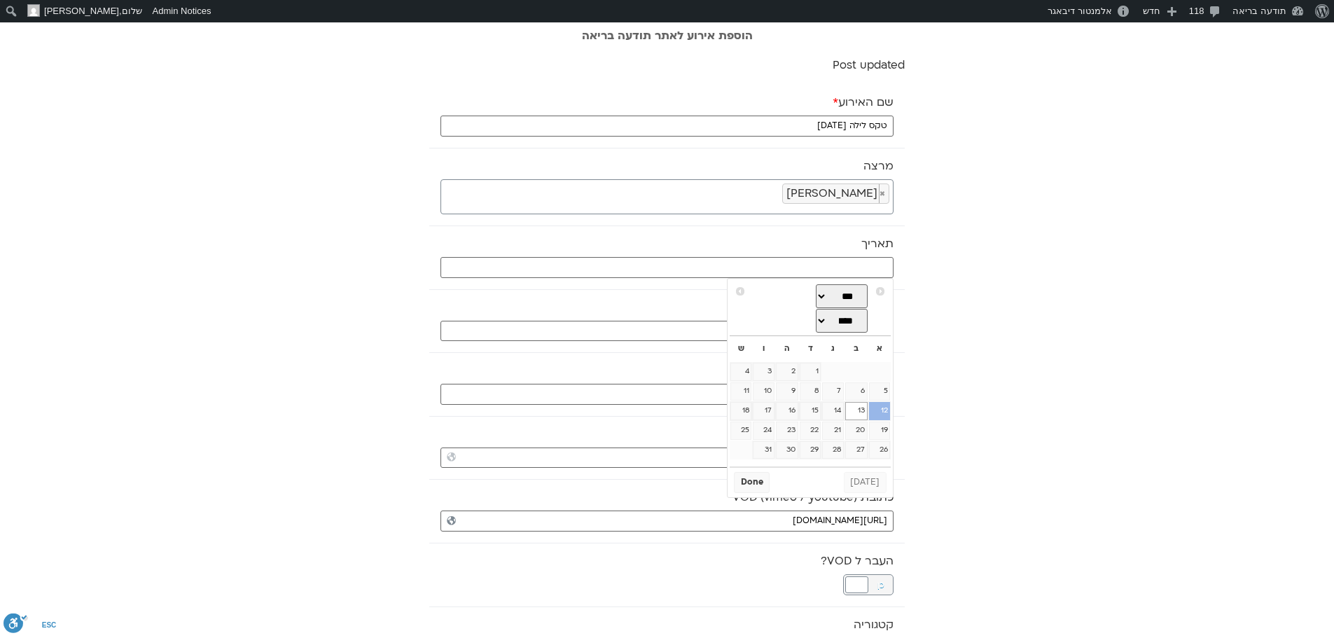
click at [887, 411] on link "12" at bounding box center [879, 411] width 21 height 18
type input "12/10/2025"
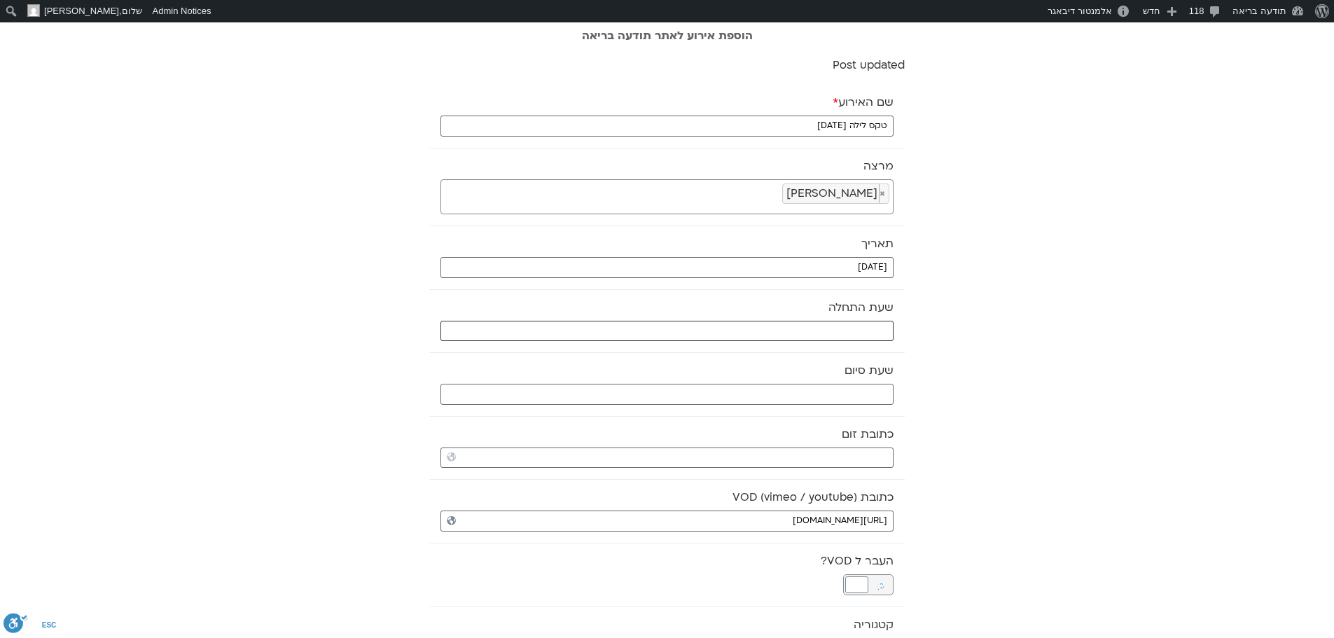
click at [859, 333] on input "text" at bounding box center [667, 331] width 453 height 21
click at [806, 385] on select "** ** ** ** ** ** ** ** ** ** ** ** ** ** ** ** ** ** ** ** ** ** ** **" at bounding box center [789, 381] width 46 height 24
type input "21:00"
select select "**"
click at [840, 387] on select "** ** ** ** ** ** ** ** ** ** ** ** ** ** ** ** ** ** ** ** ** ** ** ** ** ** *…" at bounding box center [837, 381] width 46 height 24
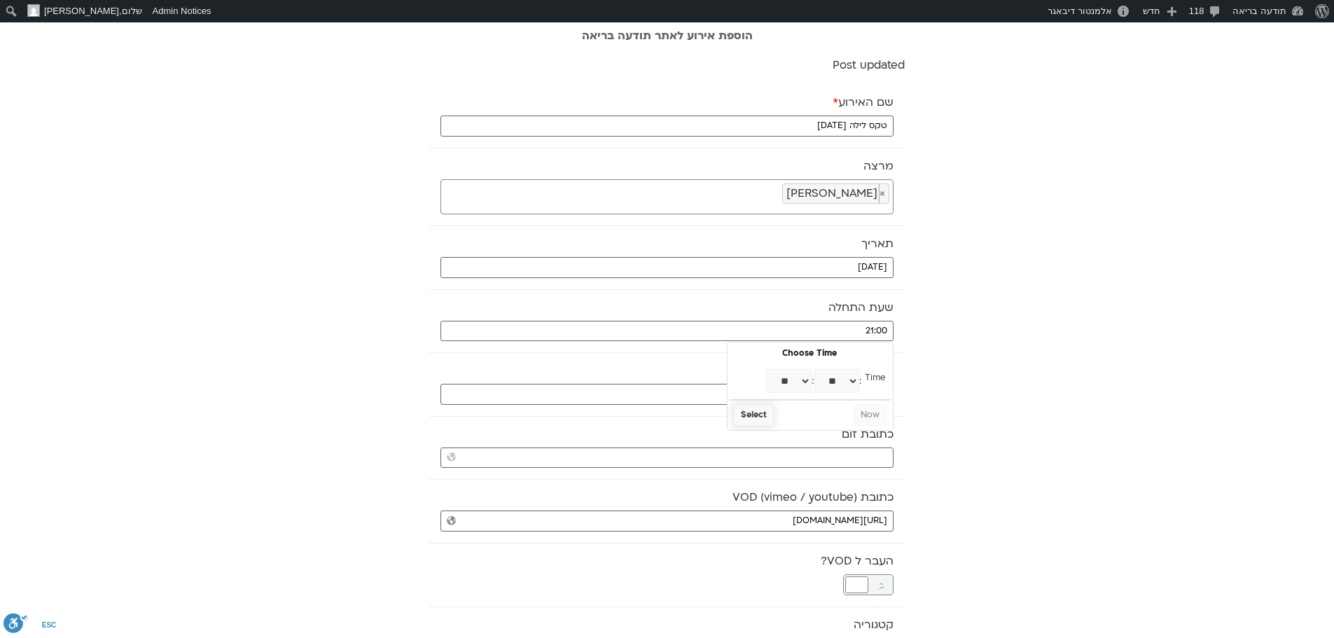
type input "21:30"
select select "**"
click at [752, 413] on button "Select" at bounding box center [753, 415] width 39 height 21
click at [782, 384] on input "text" at bounding box center [667, 394] width 453 height 21
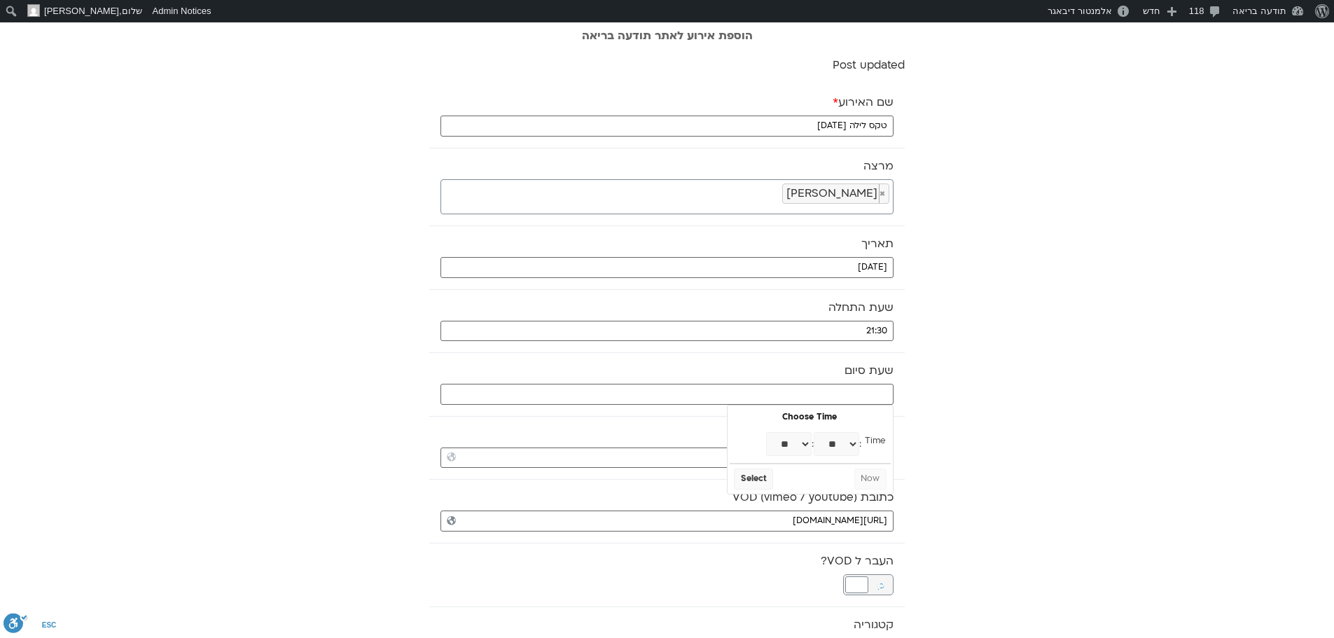
click at [801, 444] on select "** ** ** ** ** ** ** ** ** ** ** ** ** ** ** ** ** ** ** ** ** ** ** **" at bounding box center [789, 444] width 46 height 24
type input "22:00"
select select "**"
click at [748, 481] on button "Select" at bounding box center [753, 479] width 39 height 21
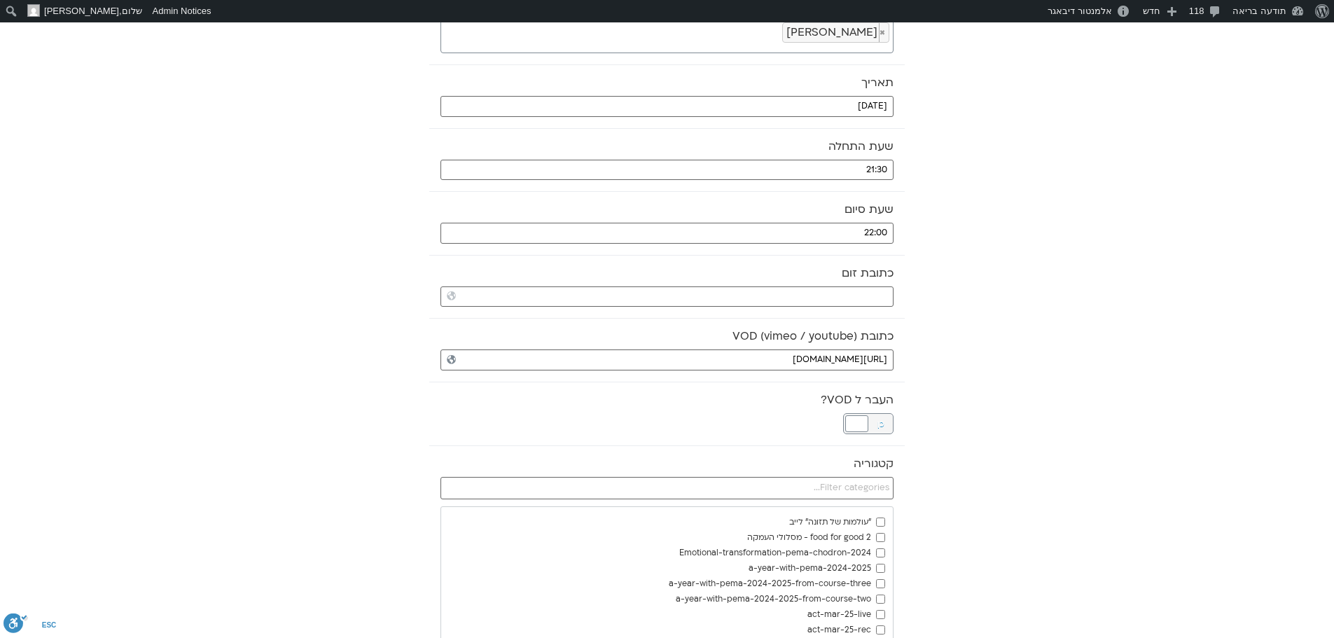
scroll to position [210, 0]
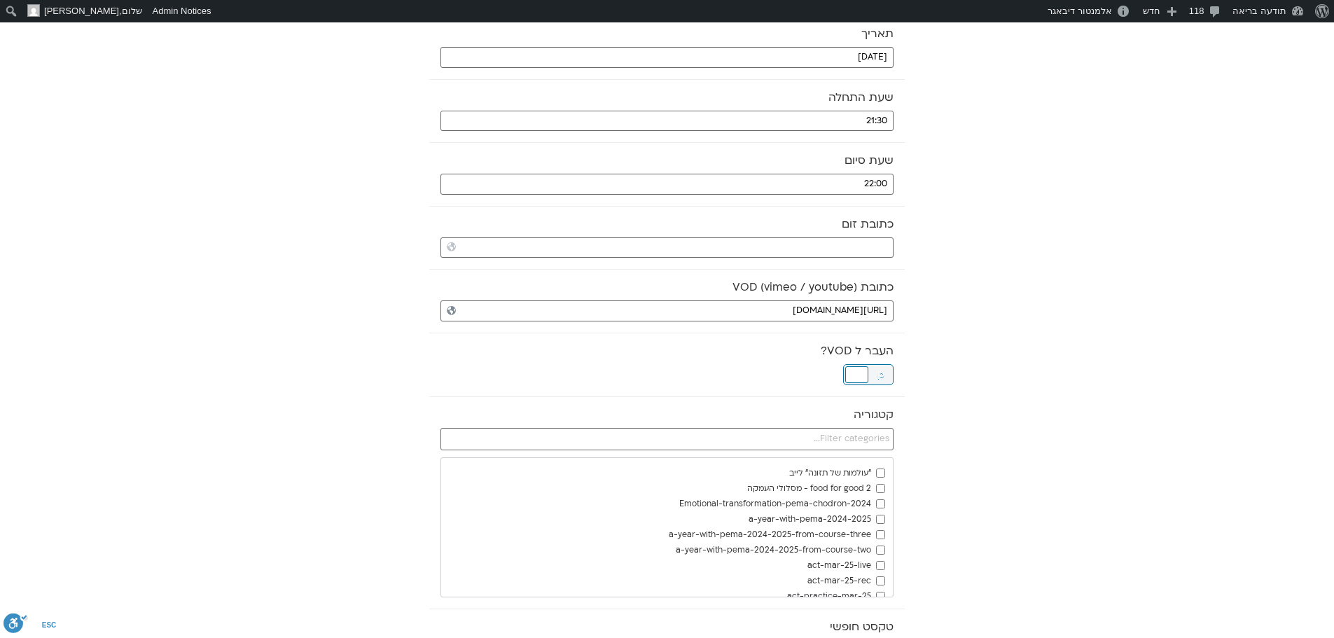
click at [865, 373] on div at bounding box center [856, 374] width 23 height 17
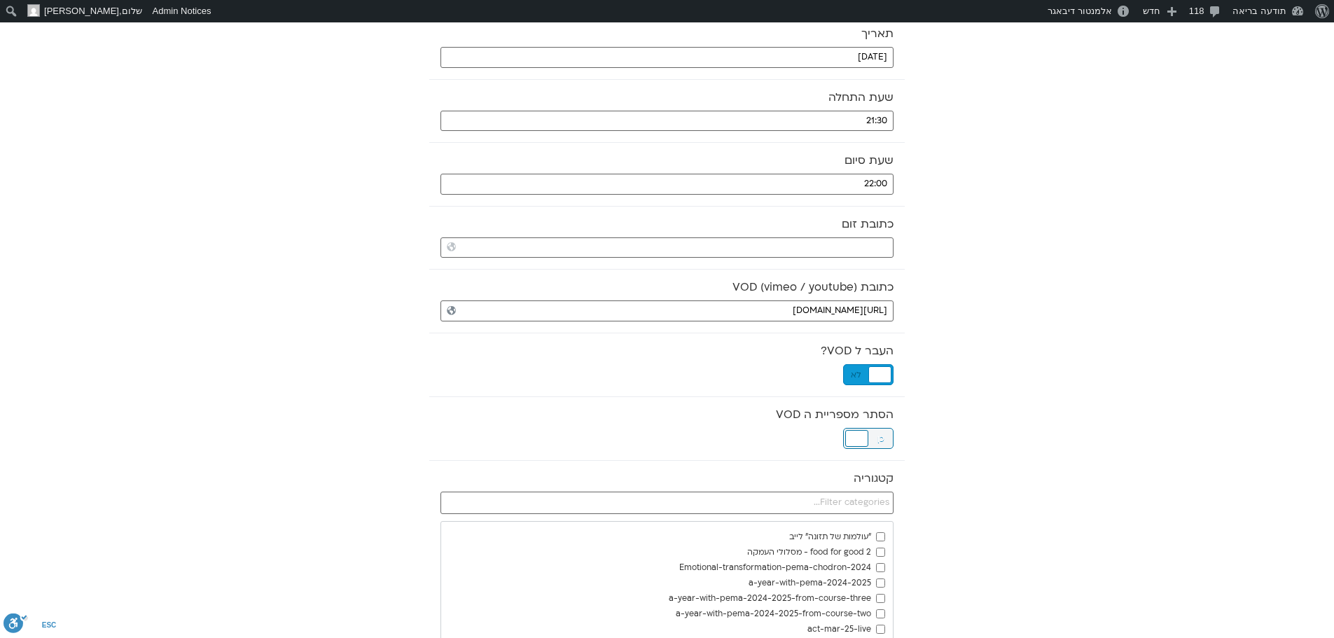
click at [854, 434] on div at bounding box center [856, 438] width 23 height 17
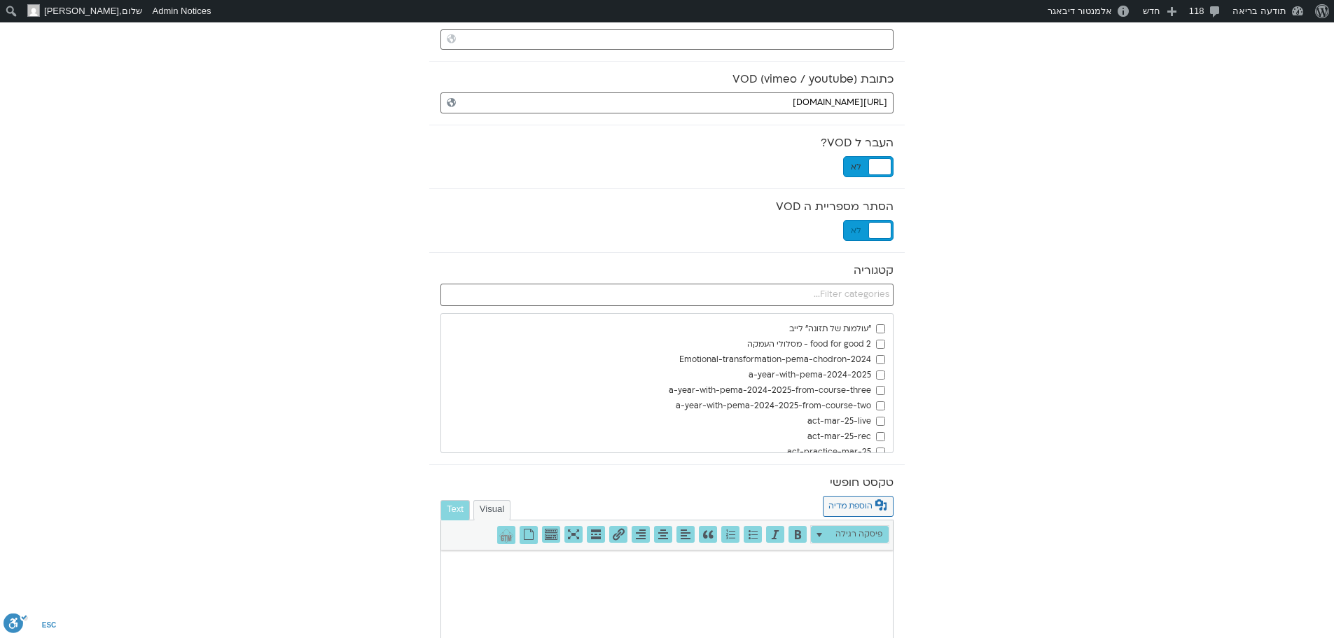
scroll to position [420, 0]
drag, startPoint x: 893, startPoint y: 287, endPoint x: 888, endPoint y: 293, distance: 8.0
click at [891, 291] on input "text" at bounding box center [667, 293] width 453 height 22
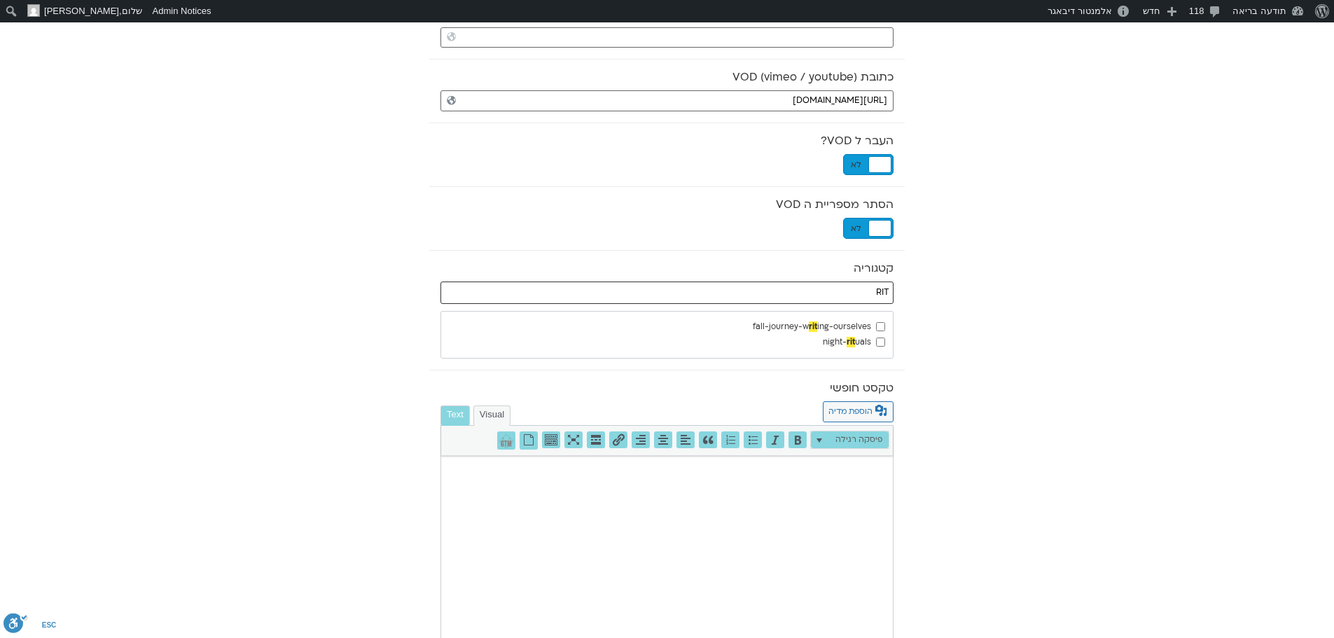
type input "RIT"
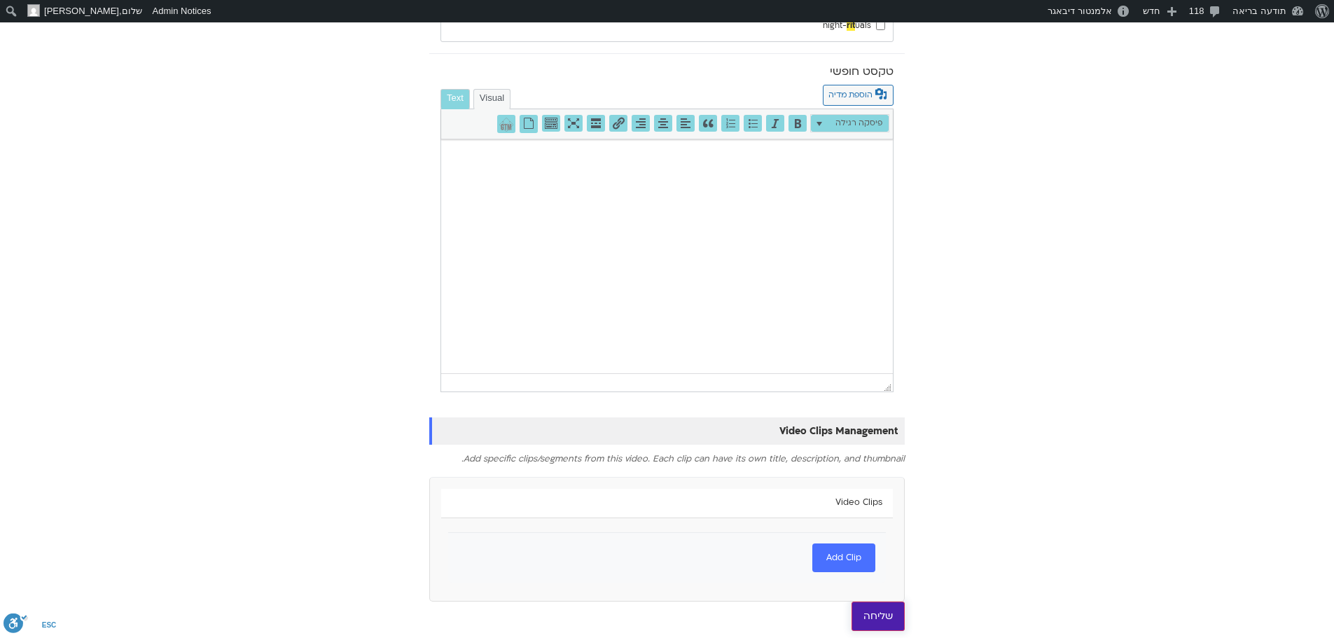
click at [894, 617] on input "שליחה" at bounding box center [878, 616] width 53 height 29
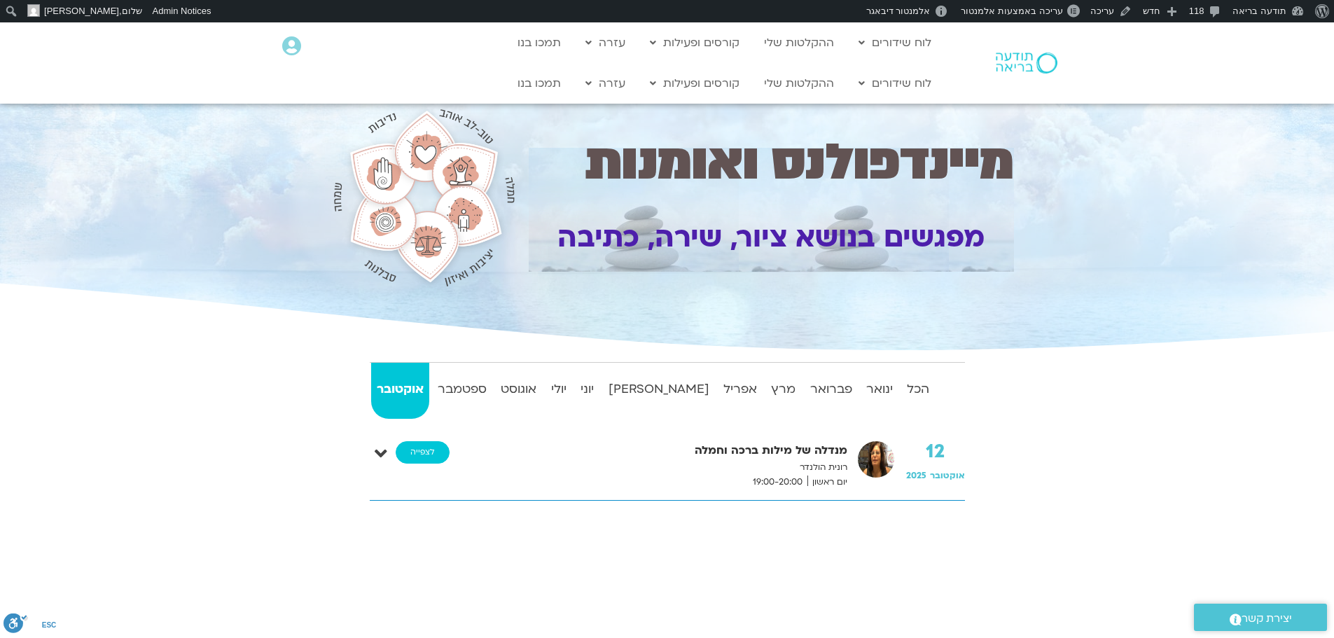
click at [431, 456] on link "לצפייה" at bounding box center [423, 452] width 54 height 22
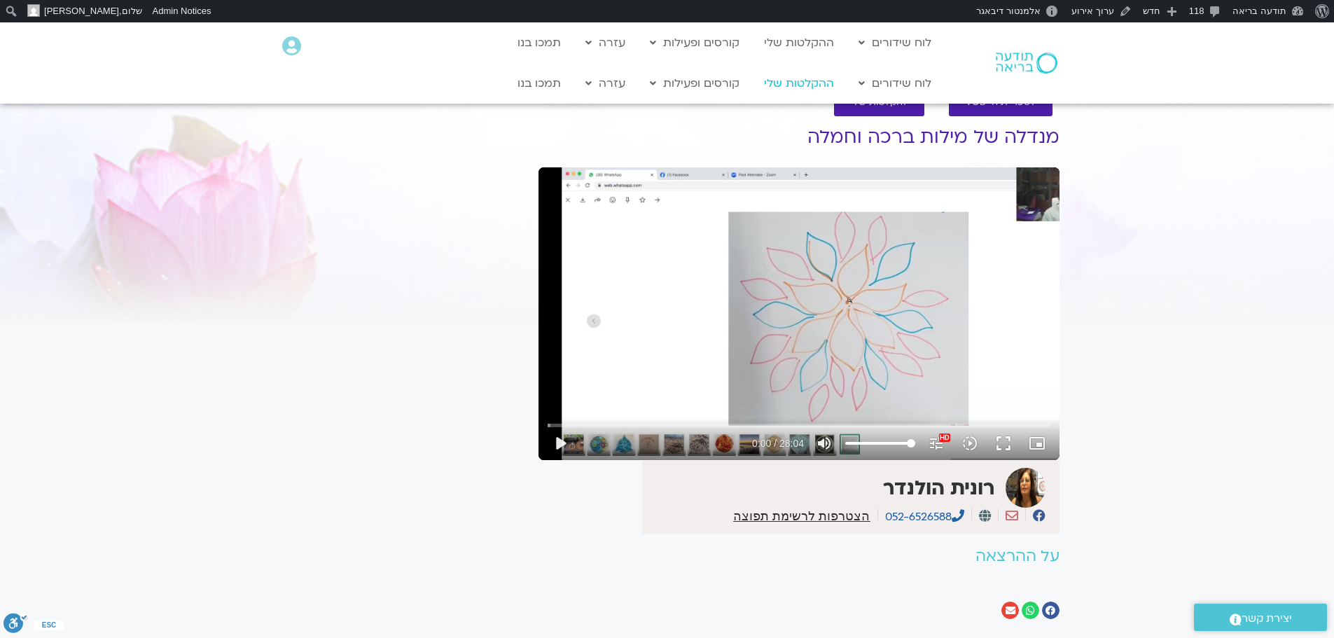
click at [816, 84] on link "ההקלטות שלי" at bounding box center [799, 83] width 84 height 27
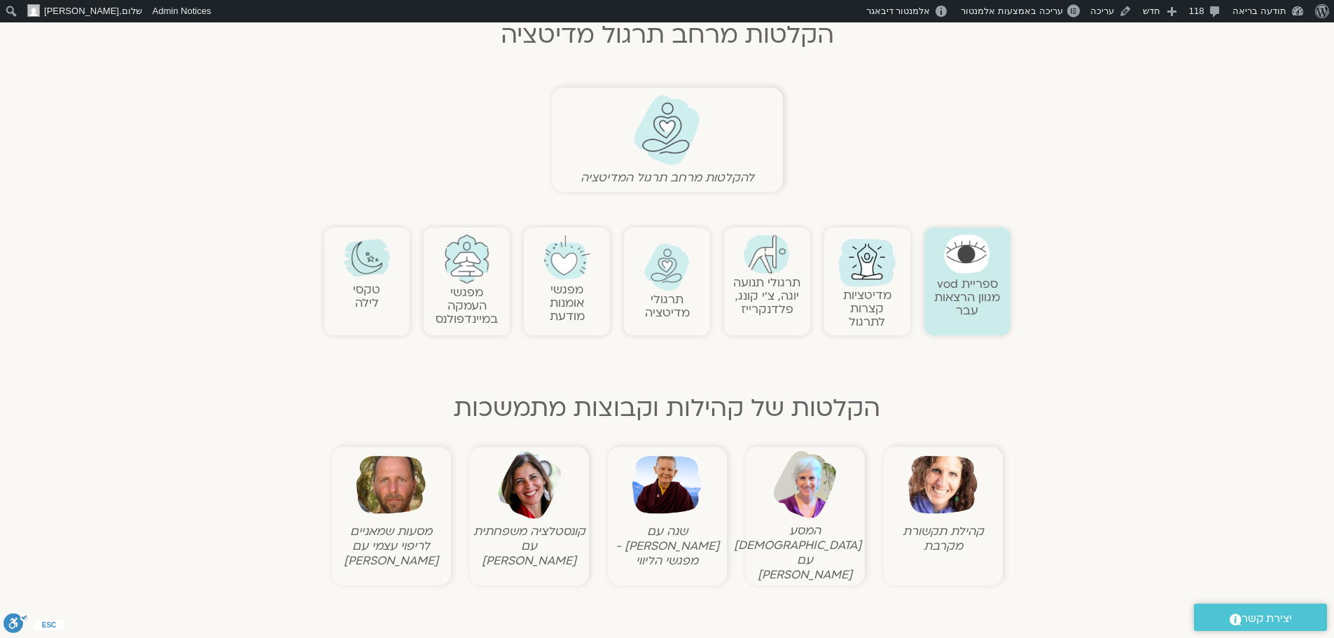
scroll to position [350, 0]
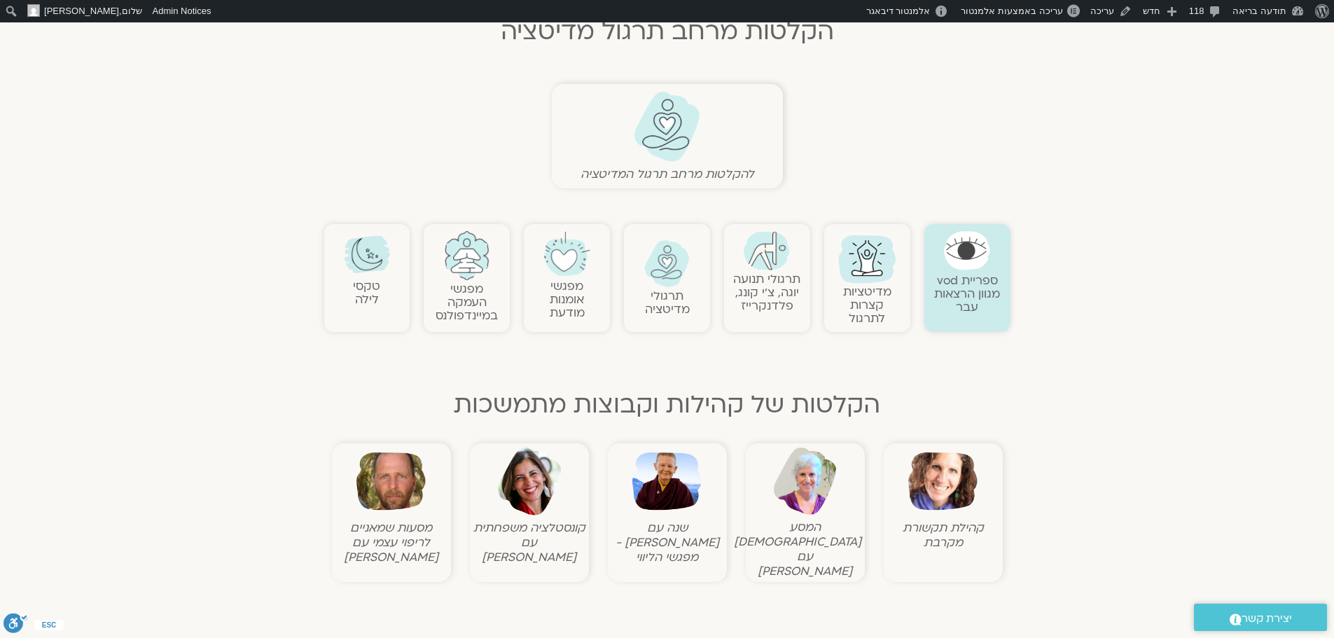
click at [377, 265] on img at bounding box center [367, 254] width 46 height 46
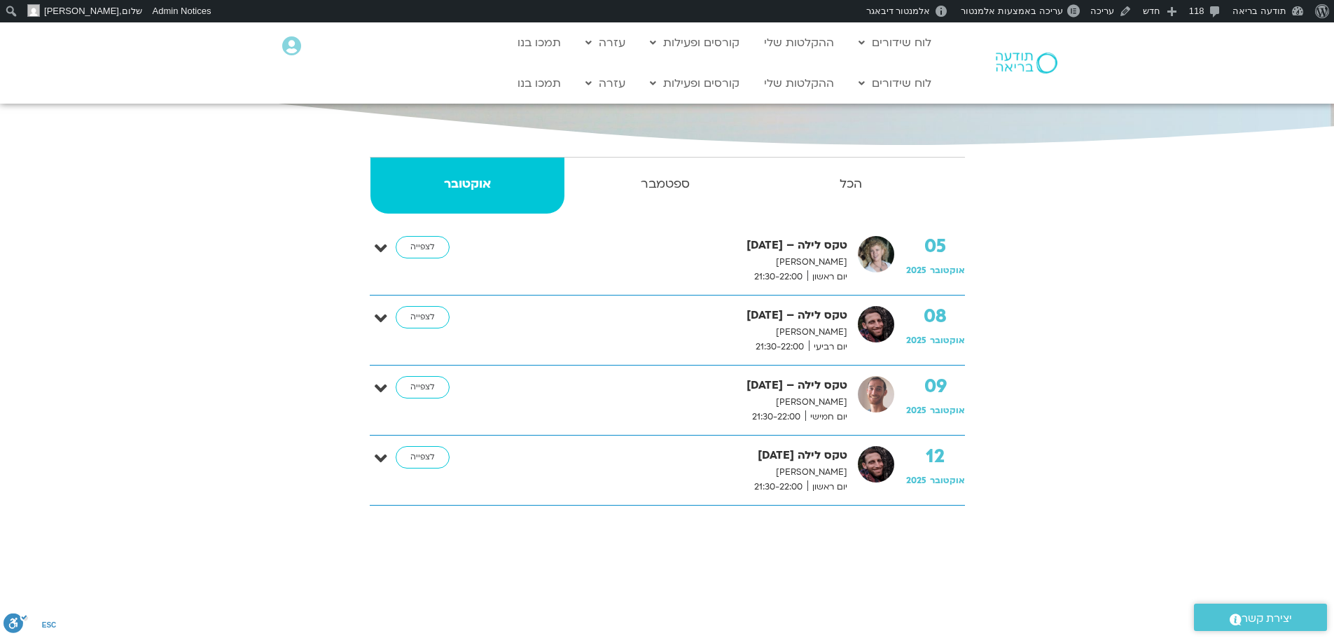
scroll to position [210, 0]
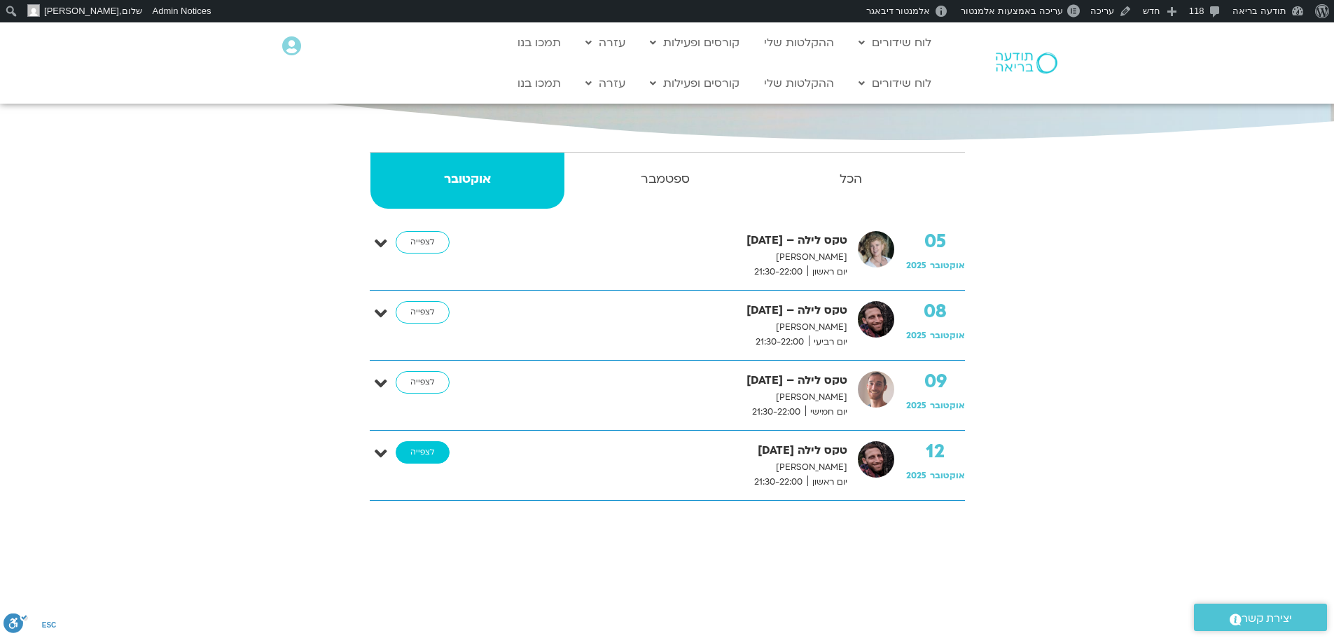
click at [424, 455] on link "לצפייה" at bounding box center [423, 452] width 54 height 22
